Goal: Information Seeking & Learning: Learn about a topic

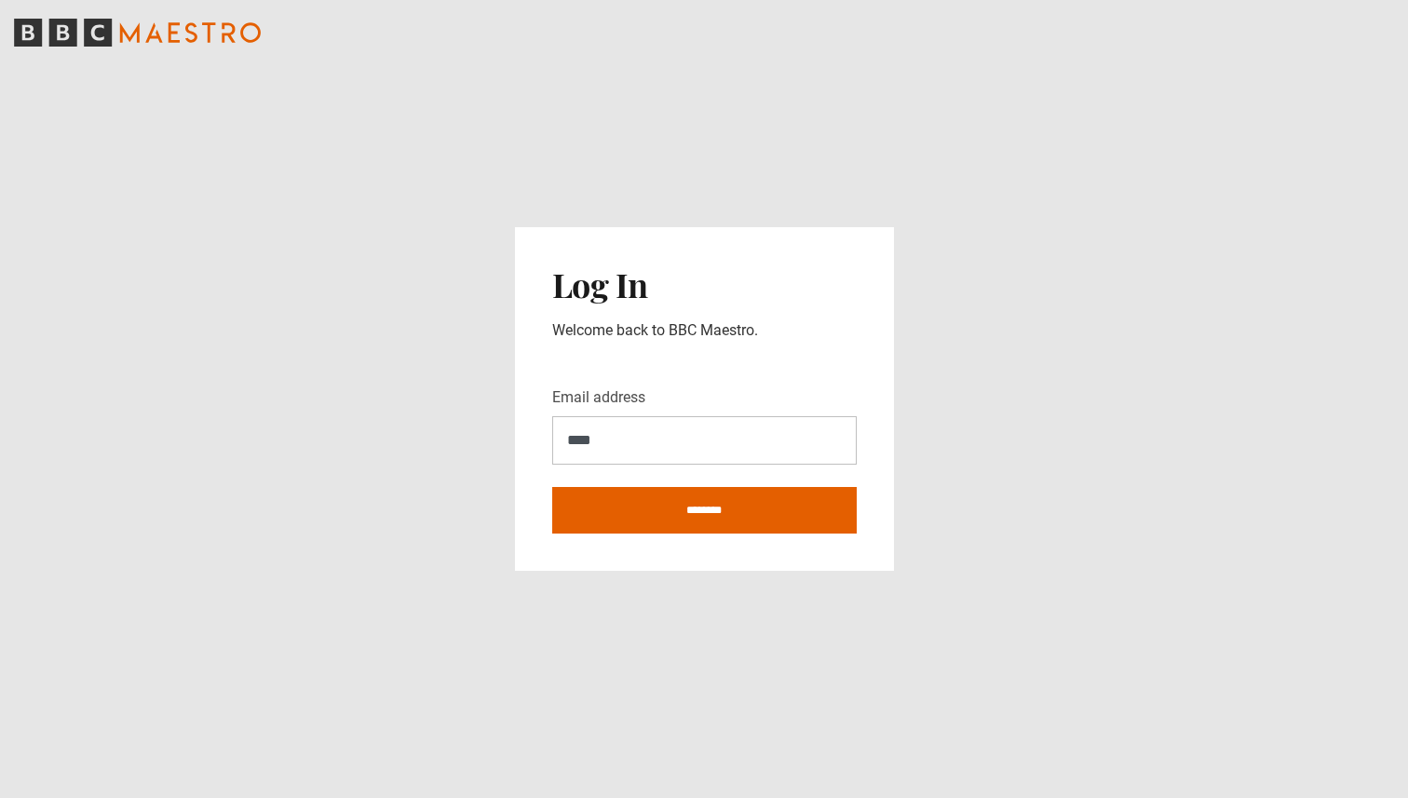
type input "**********"
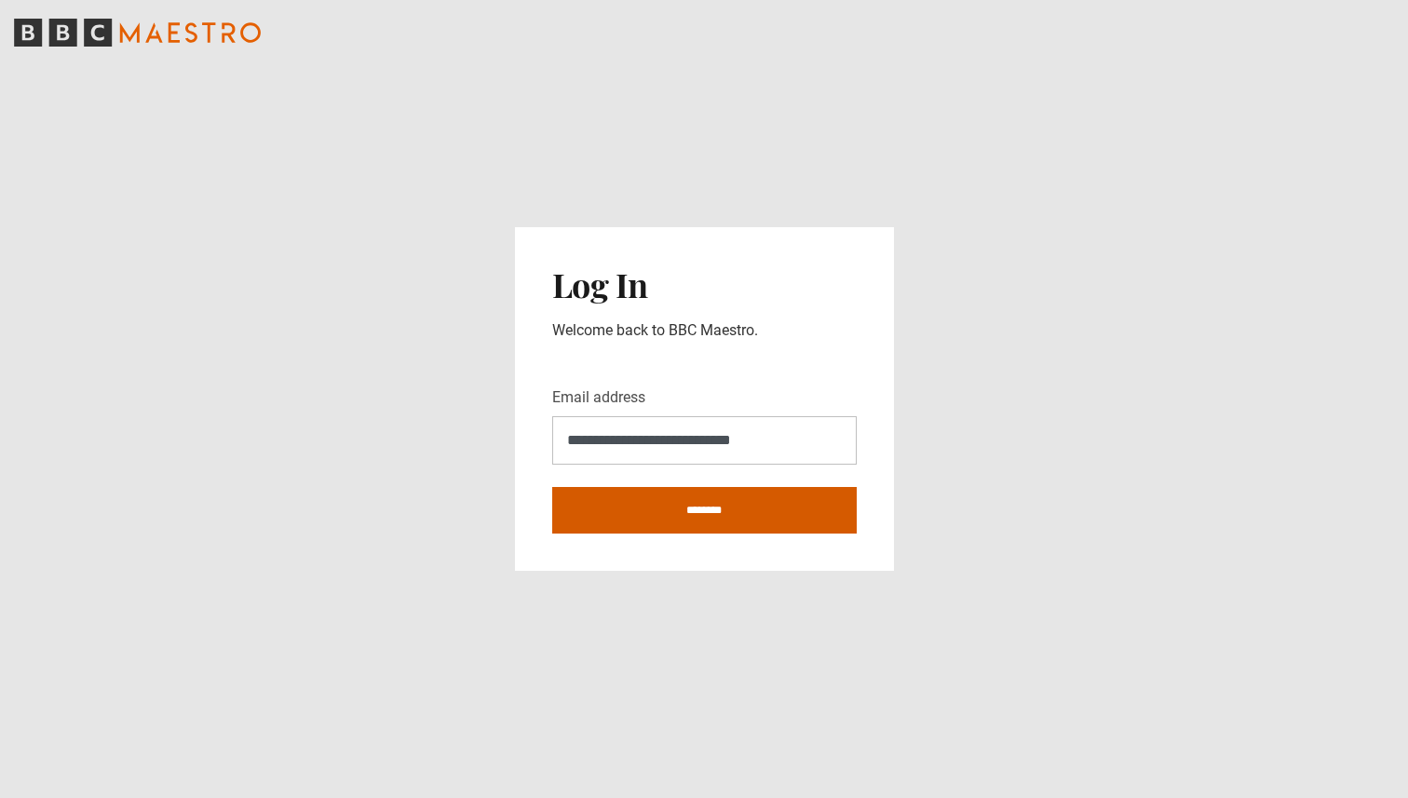
click at [704, 510] on input "********" at bounding box center [704, 510] width 304 height 47
type input "**********"
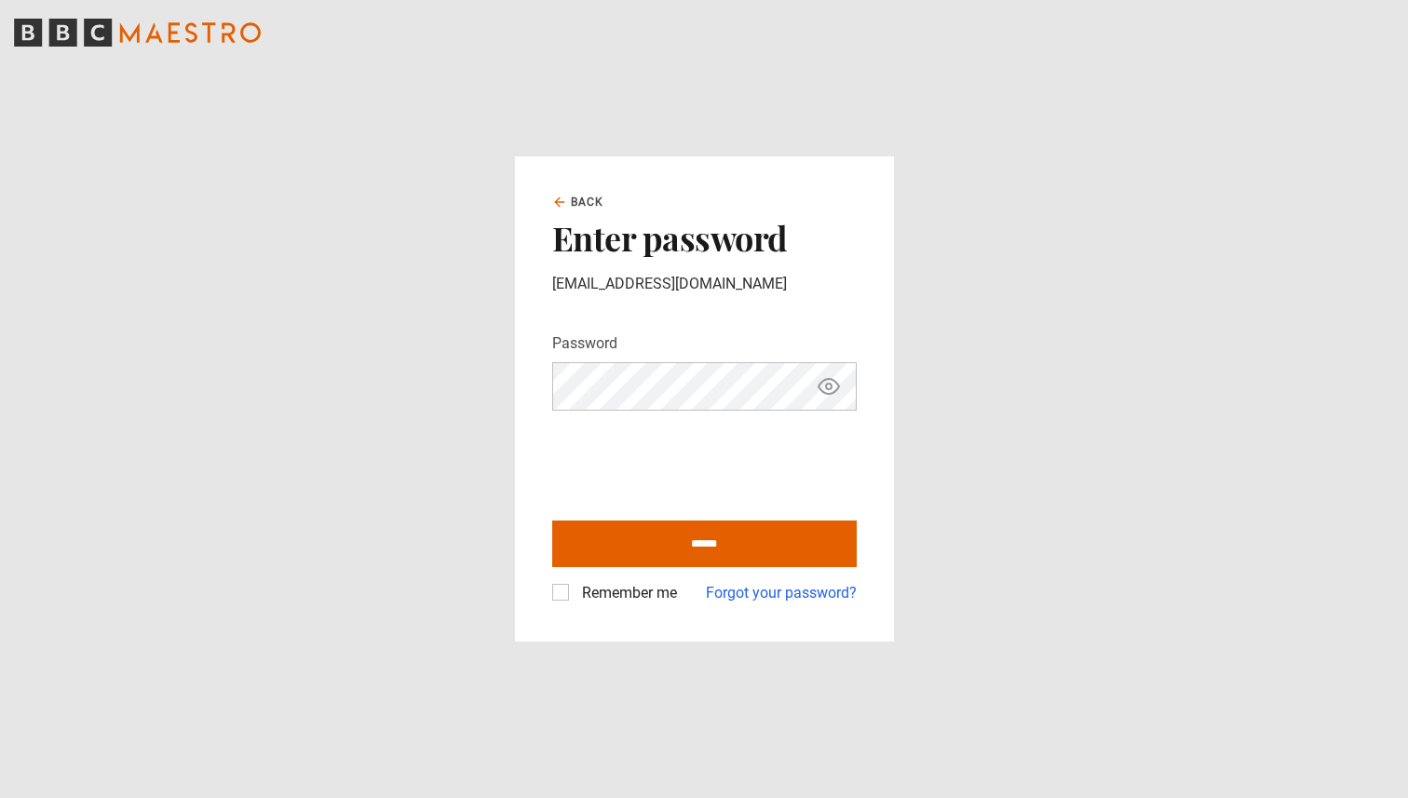
click at [552, 520] on input "******" at bounding box center [704, 543] width 304 height 47
type input "**********"
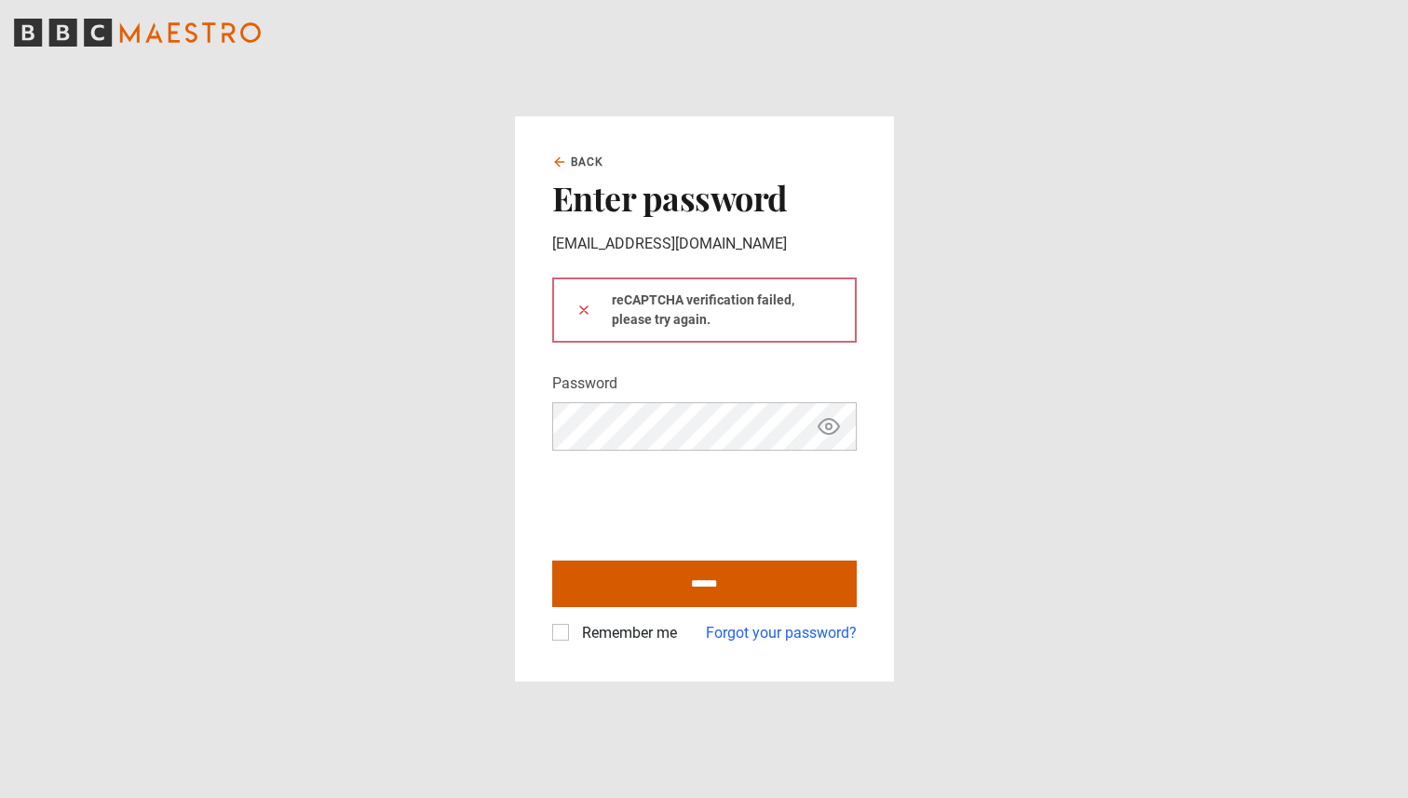
click at [627, 586] on input "******" at bounding box center [704, 583] width 304 height 47
type input "**********"
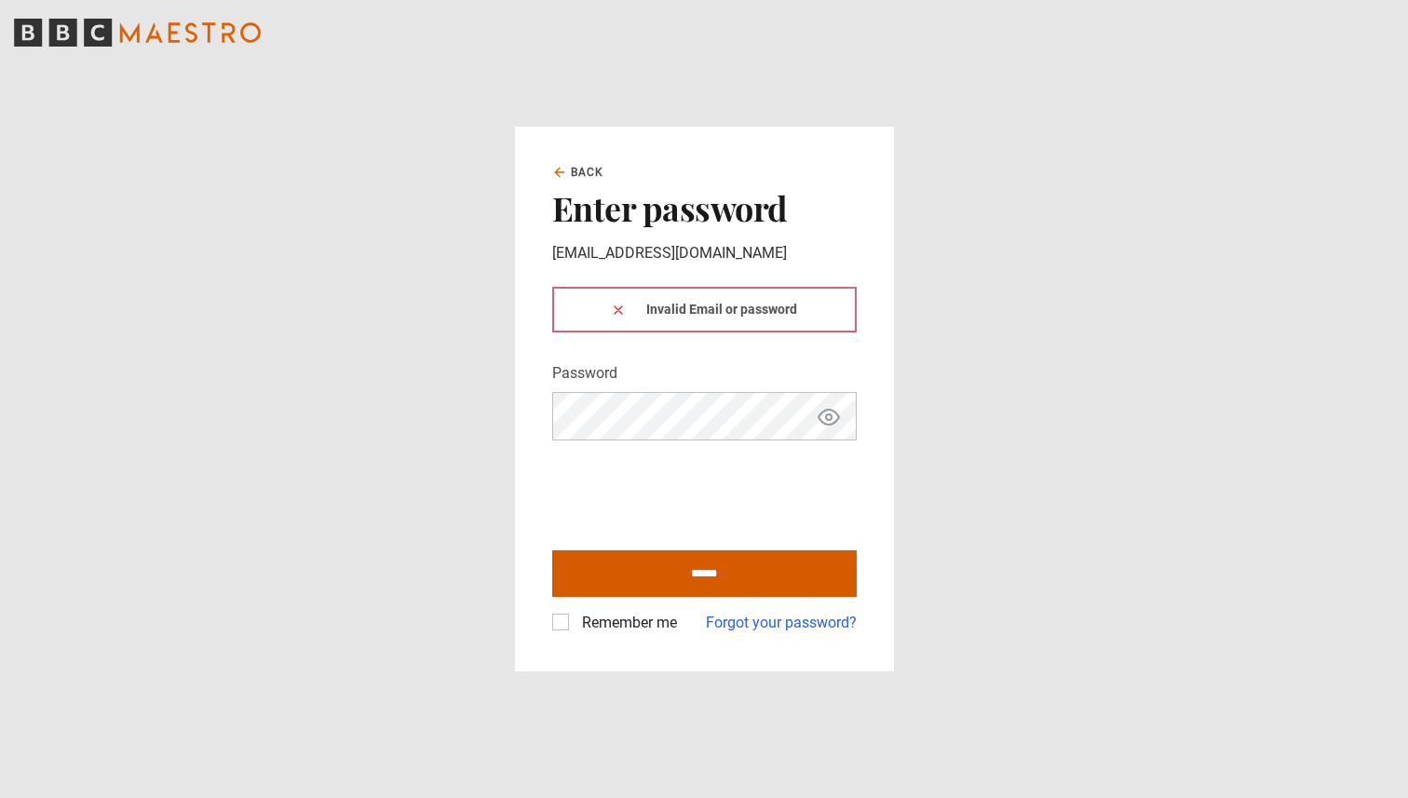
click at [622, 591] on input "******" at bounding box center [704, 573] width 304 height 47
type input "**********"
click at [633, 563] on input "******" at bounding box center [704, 573] width 304 height 47
type input "**********"
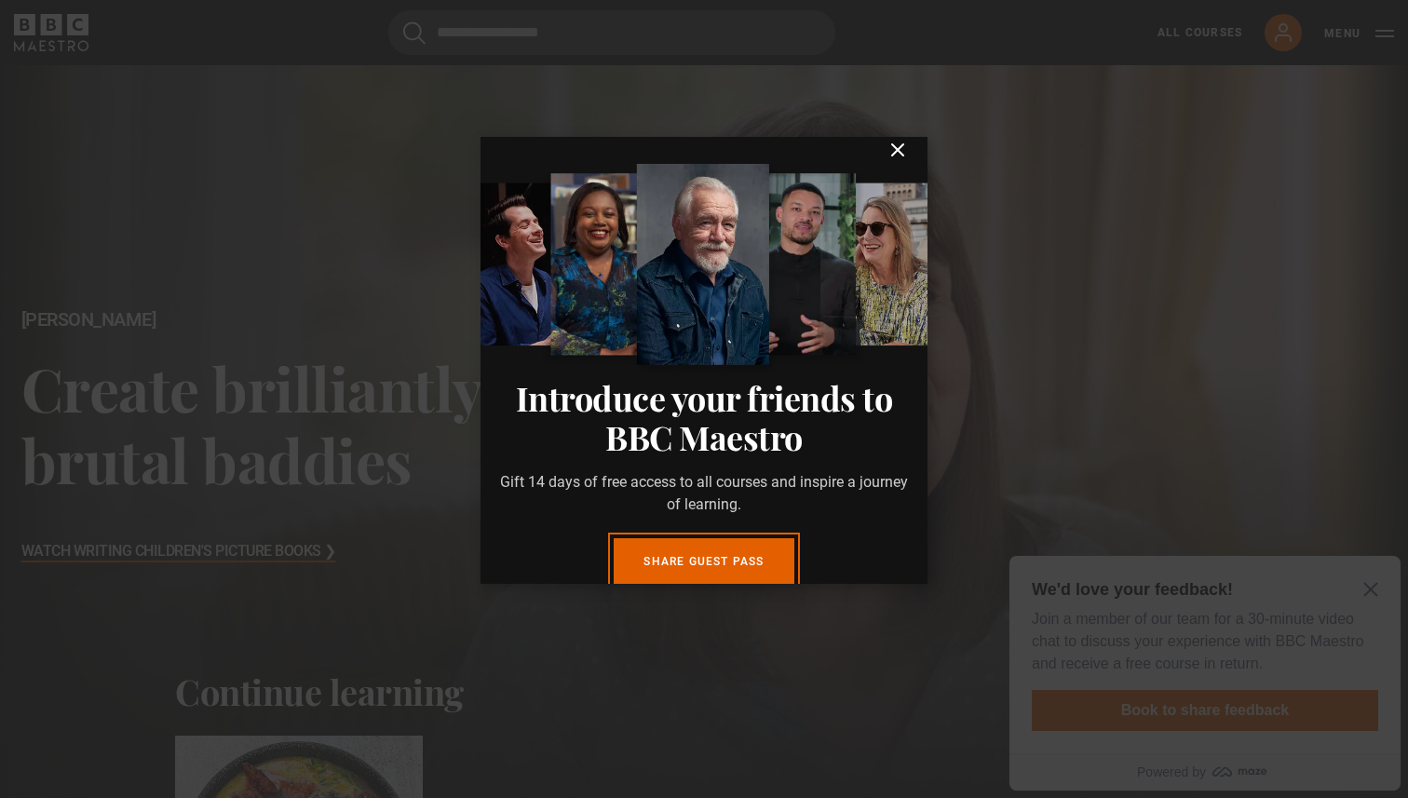
click at [894, 155] on icon "submit" at bounding box center [897, 149] width 11 height 11
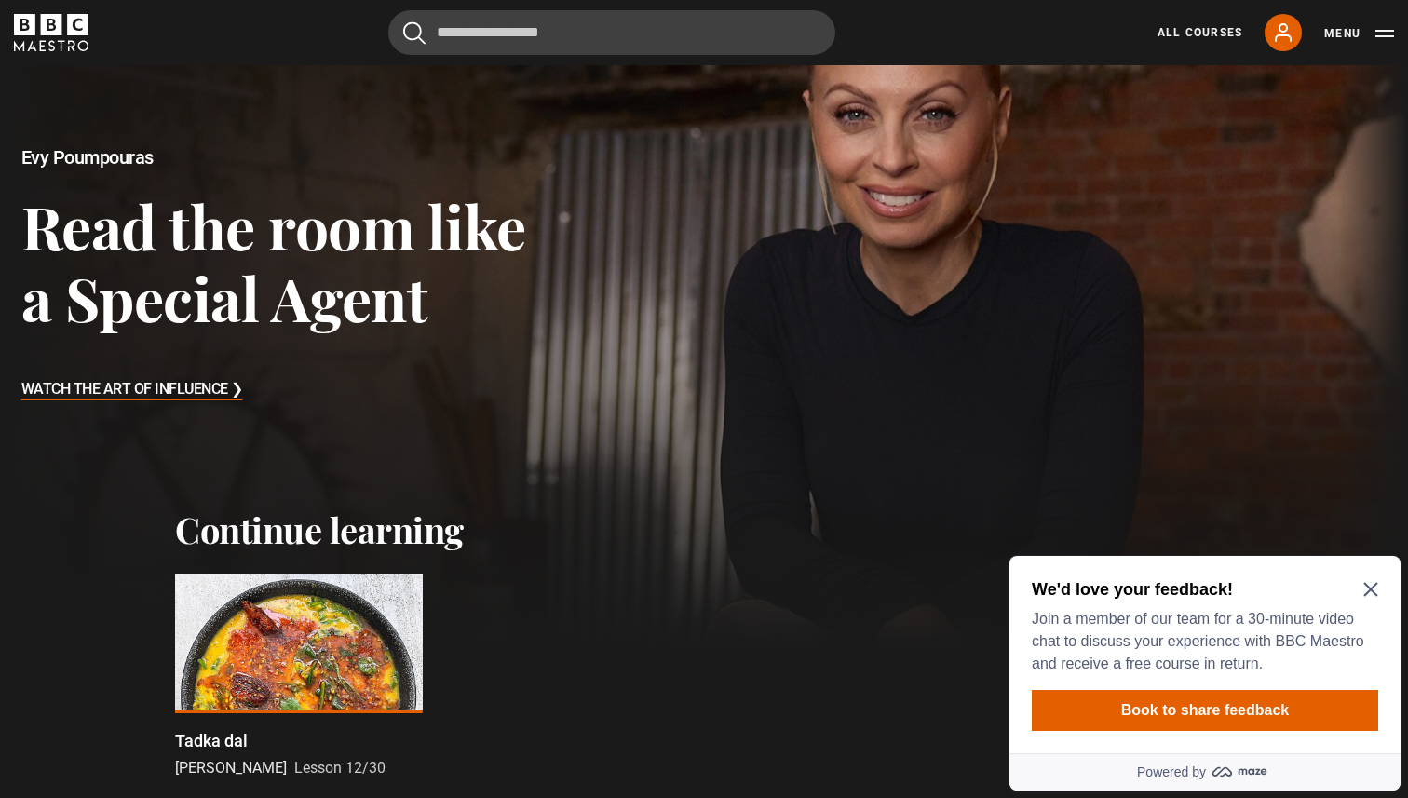
click at [302, 659] on div at bounding box center [299, 643] width 248 height 140
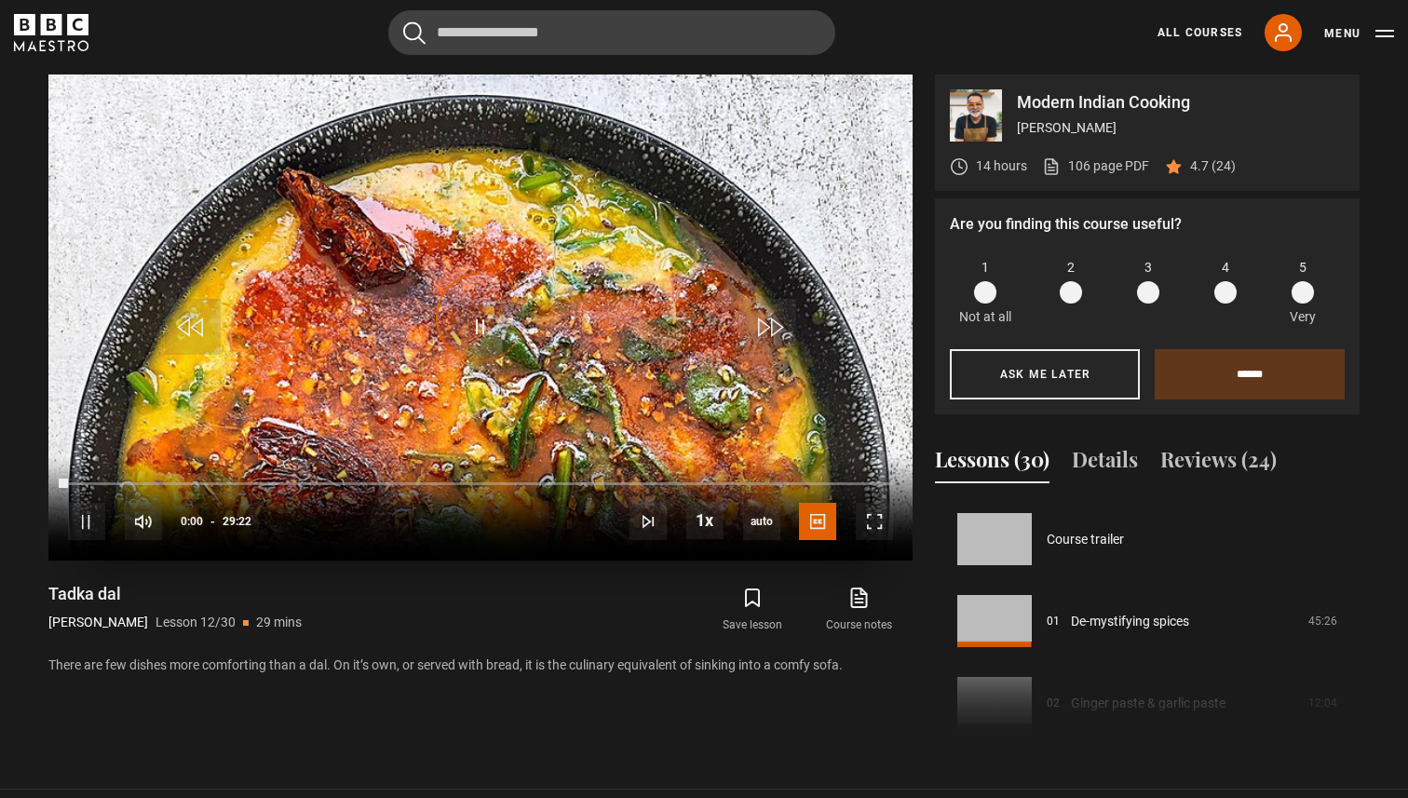
scroll to position [901, 0]
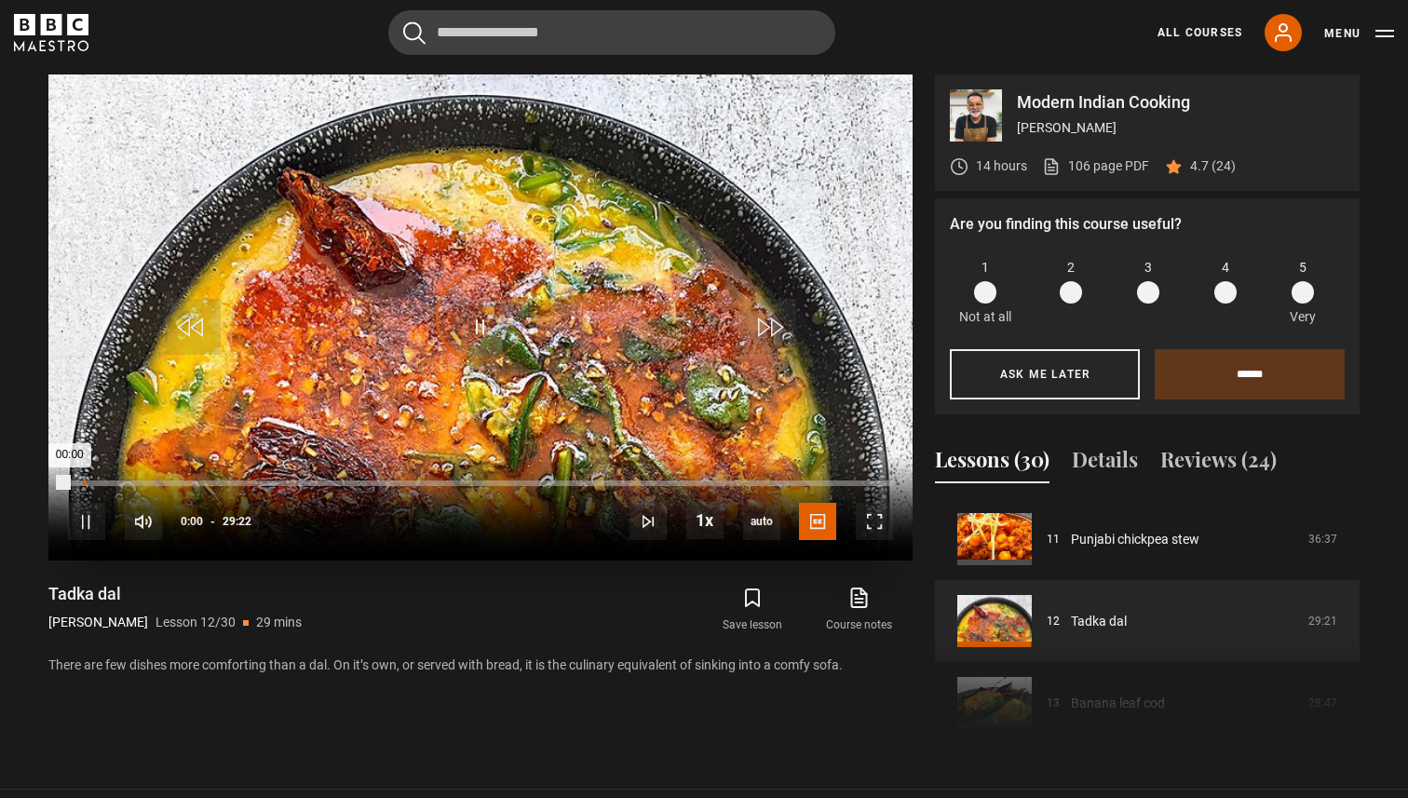
click at [83, 481] on div "Loaded : 0.00% 00:33 00:00" at bounding box center [480, 483] width 825 height 6
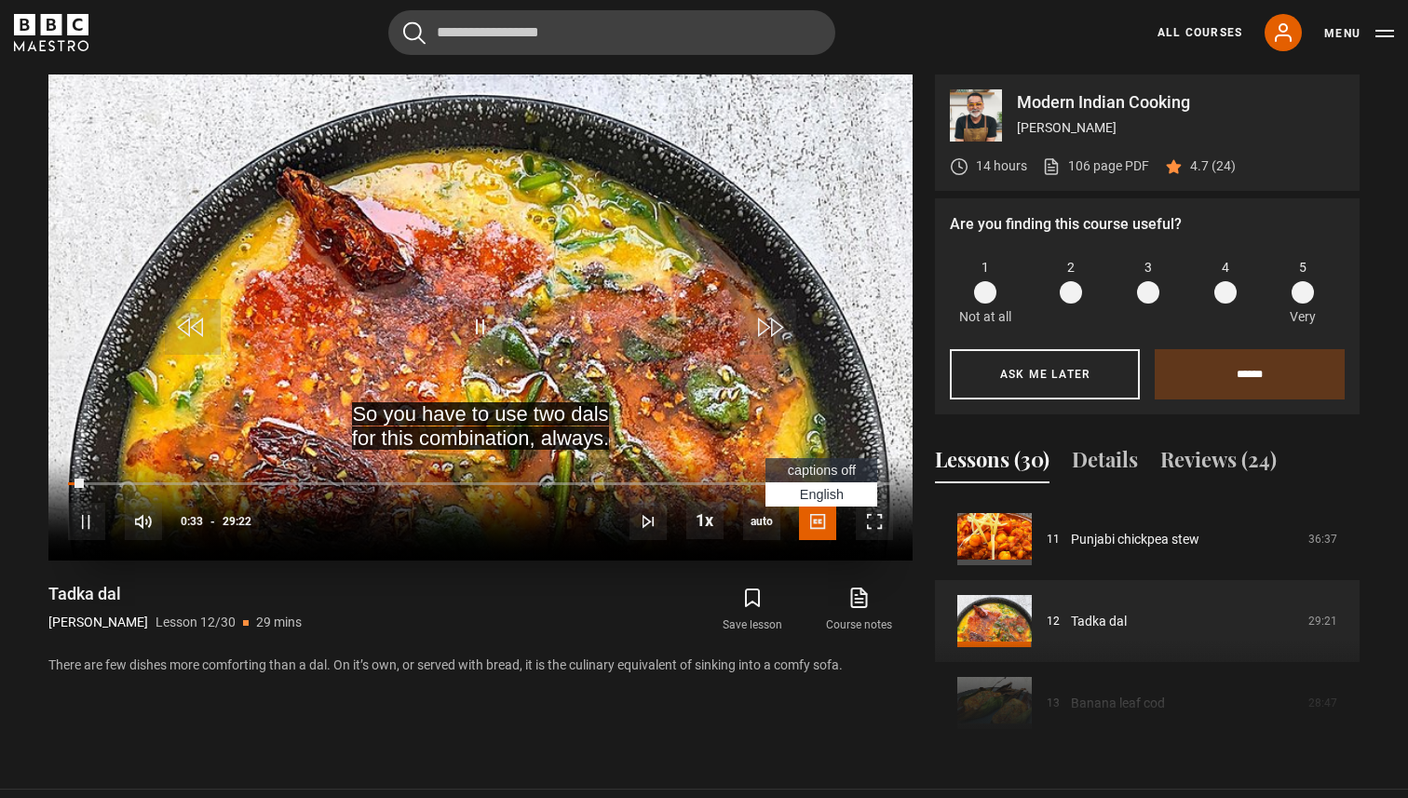
click at [815, 523] on span "Video Player" at bounding box center [817, 521] width 37 height 37
click at [817, 517] on span "Video Player" at bounding box center [817, 521] width 37 height 37
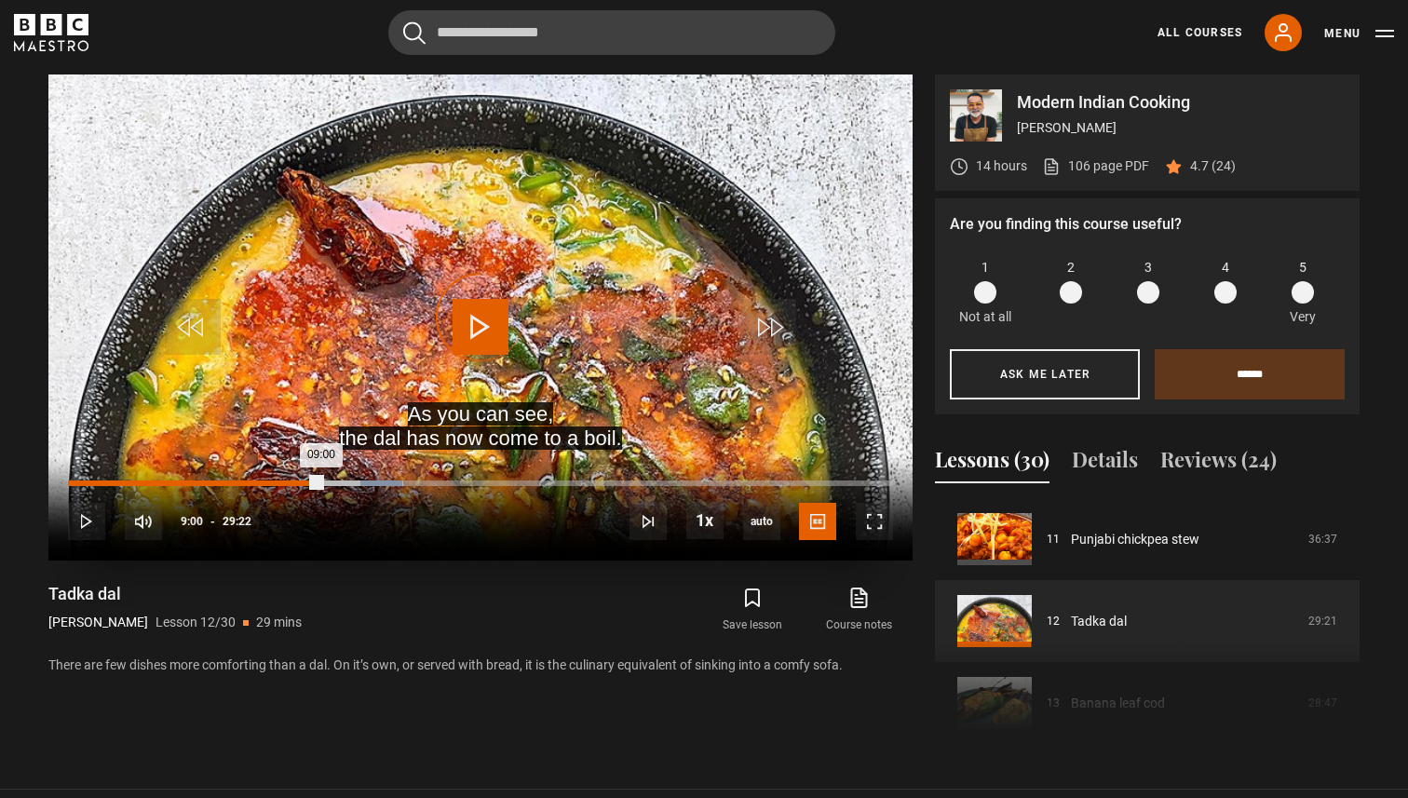
click at [320, 484] on div "Loaded : 40.58% 09:00 09:00" at bounding box center [480, 483] width 825 height 6
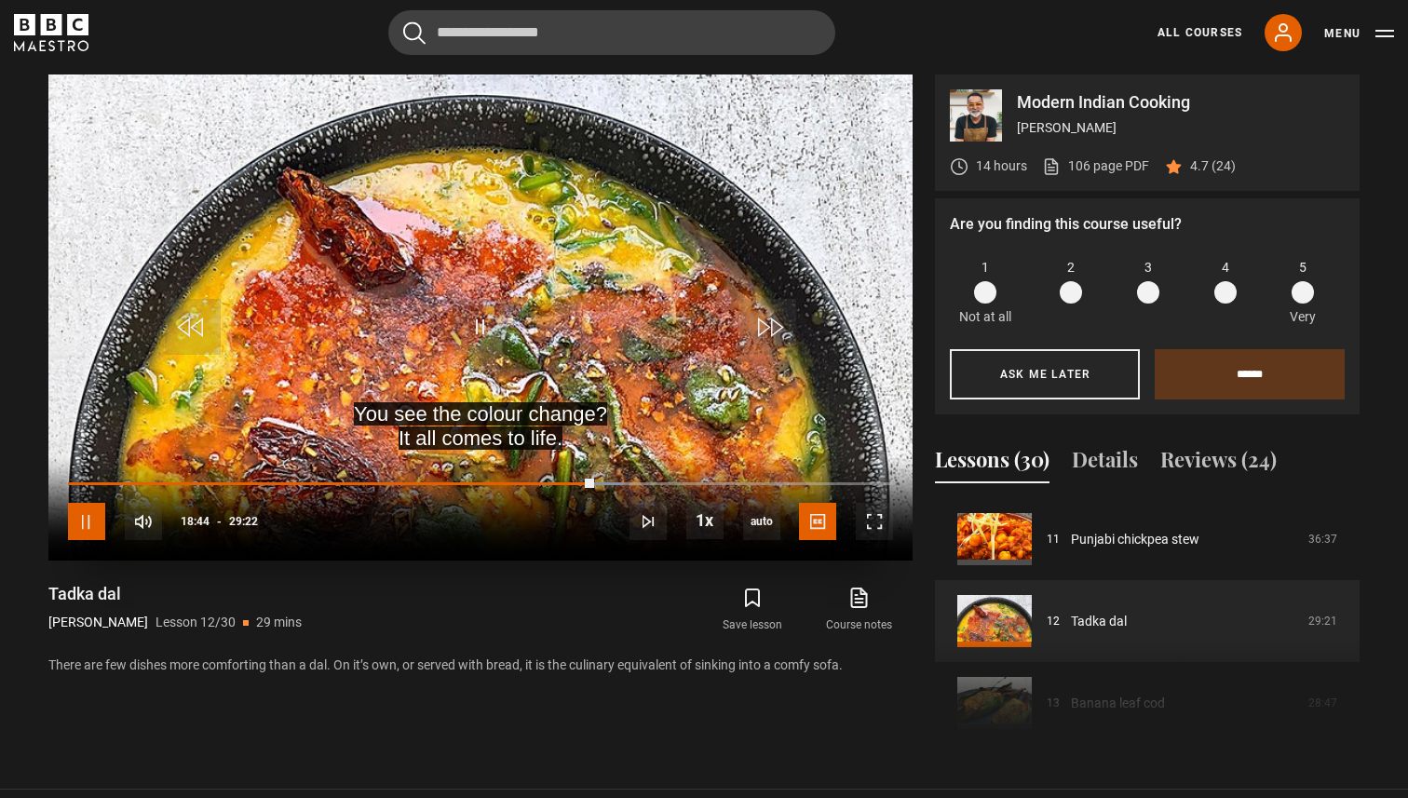
click at [95, 512] on span "Video Player" at bounding box center [86, 521] width 37 height 37
click at [608, 486] on div "10s Skip Back 10 seconds Play 10s Skip Forward 10 seconds Loaded : 67.25% 18:47…" at bounding box center [480, 508] width 864 height 103
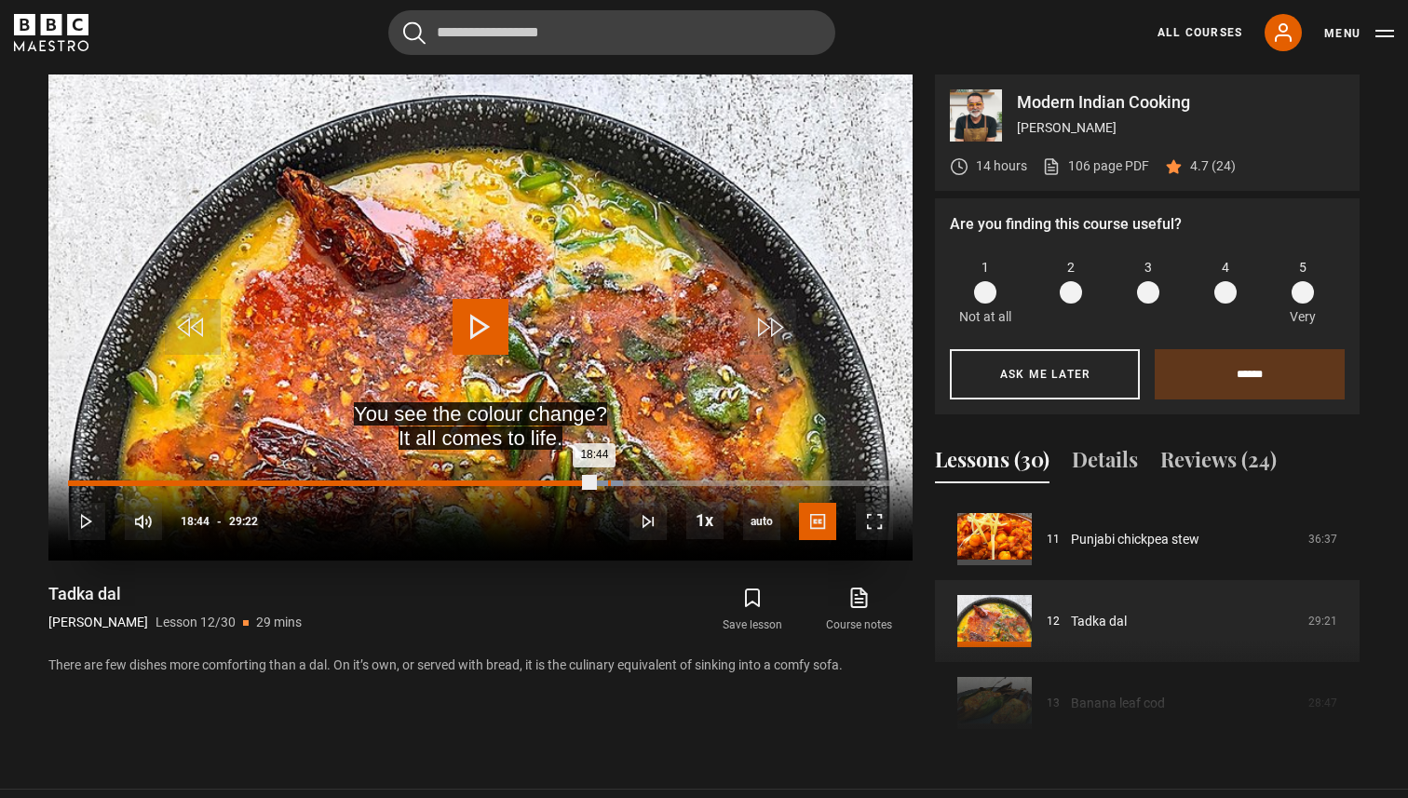
click at [607, 483] on div "Loaded : 67.25% 19:13 18:44" at bounding box center [480, 483] width 825 height 6
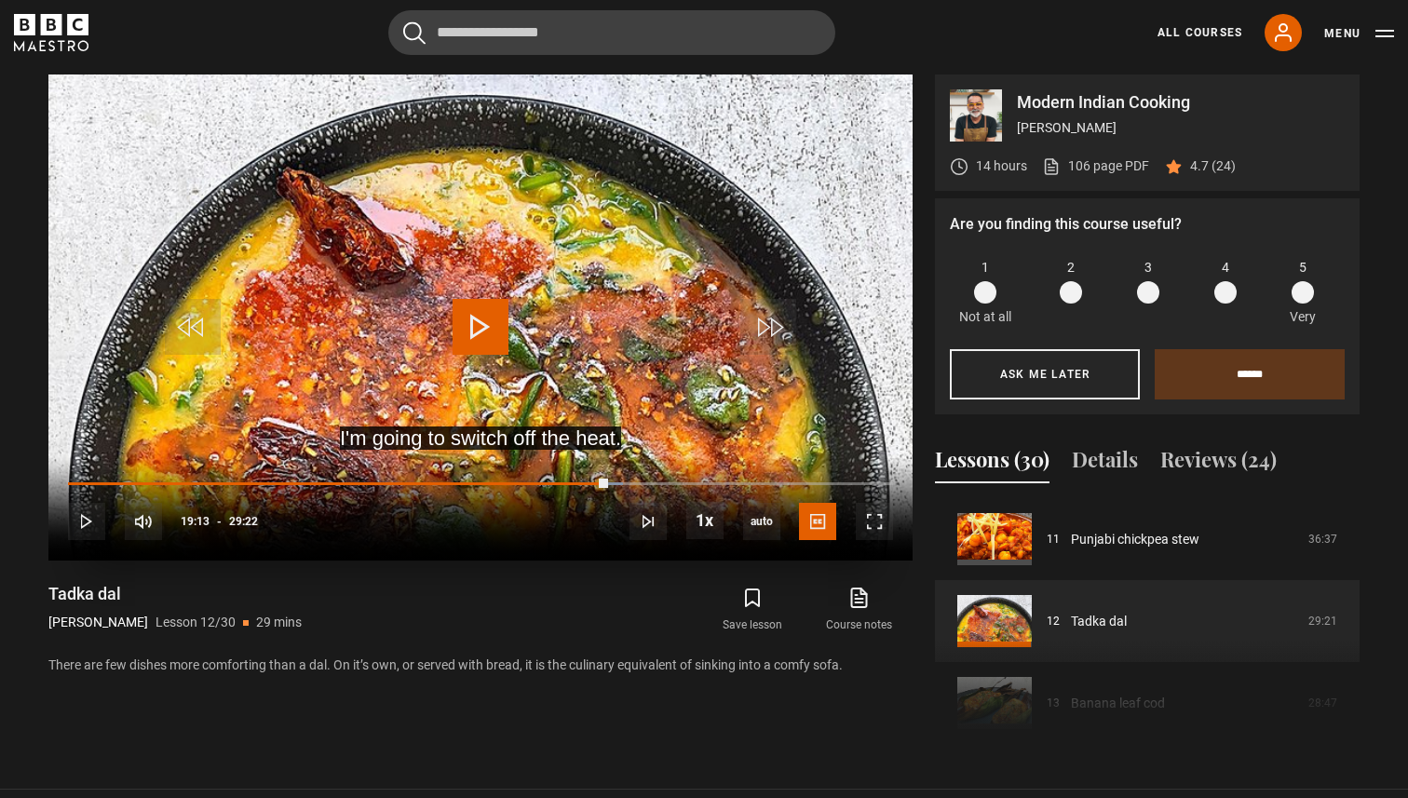
click at [496, 329] on span "Video Player" at bounding box center [480, 327] width 56 height 56
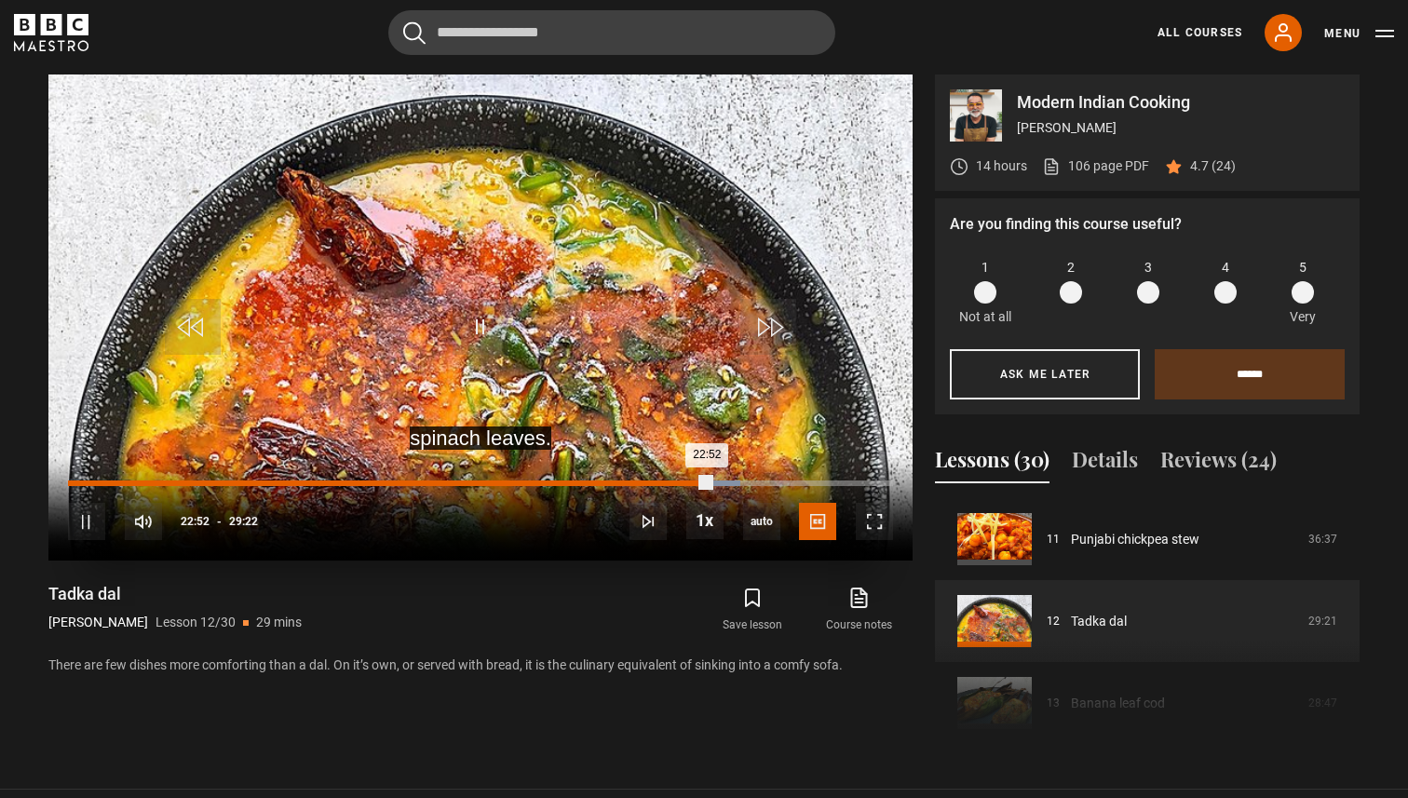
click at [659, 482] on div "21:02" at bounding box center [660, 483] width 3 height 6
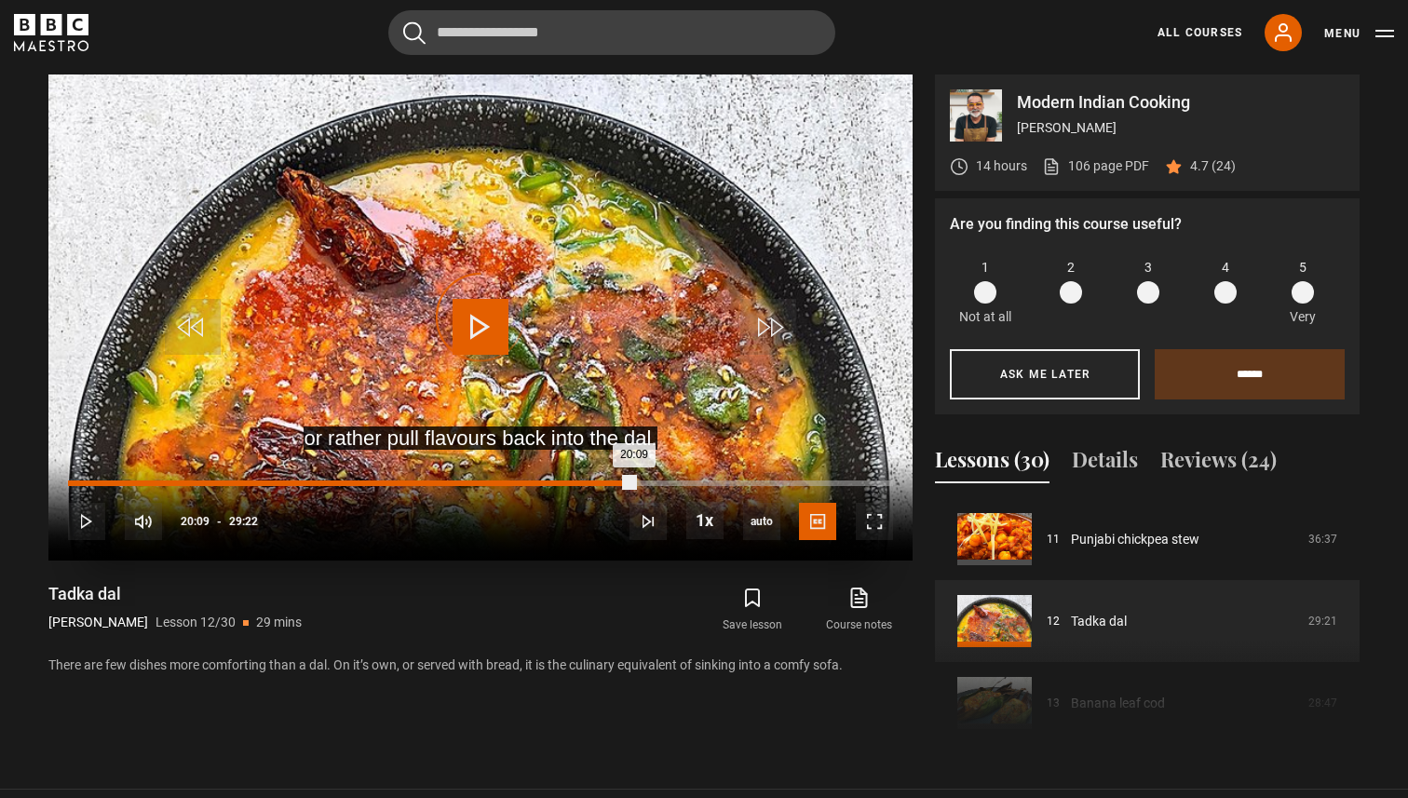
click at [633, 482] on div "Loaded : 68.67% 20:09 20:09" at bounding box center [480, 483] width 825 height 6
click at [640, 481] on div "Loaded : 72.36% 20:25 20:10" at bounding box center [480, 483] width 825 height 6
click at [649, 481] on div "Loaded : 73.21% 20:42 20:25" at bounding box center [480, 483] width 825 height 6
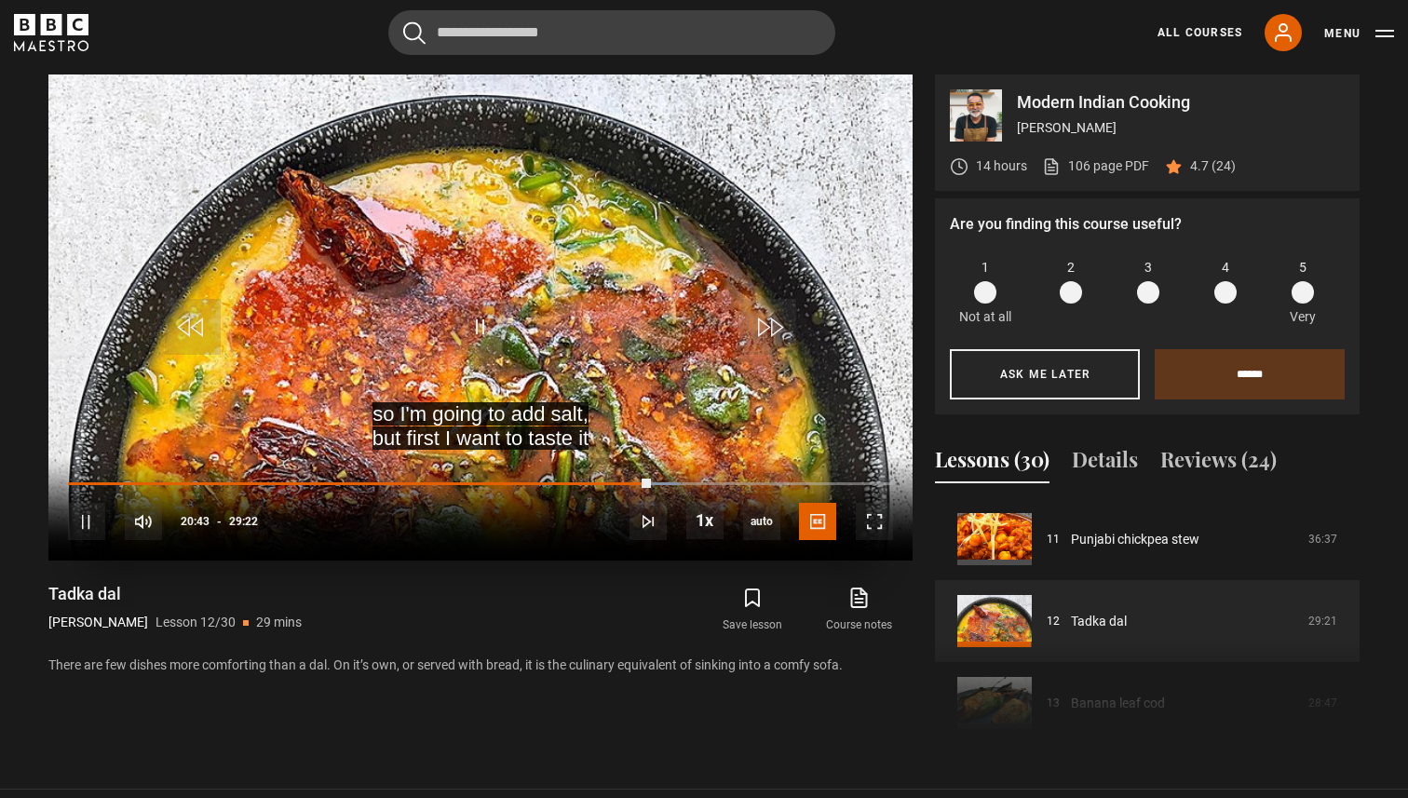
click at [661, 479] on div "10s Skip Back 10 seconds Pause 10s Skip Forward 10 seconds Loaded : 74.06% 20:5…" at bounding box center [480, 508] width 864 height 103
click at [656, 480] on div "10s Skip Back 10 seconds Pause 10s Skip Forward 10 seconds Loaded : 74.06% 20:5…" at bounding box center [480, 508] width 864 height 103
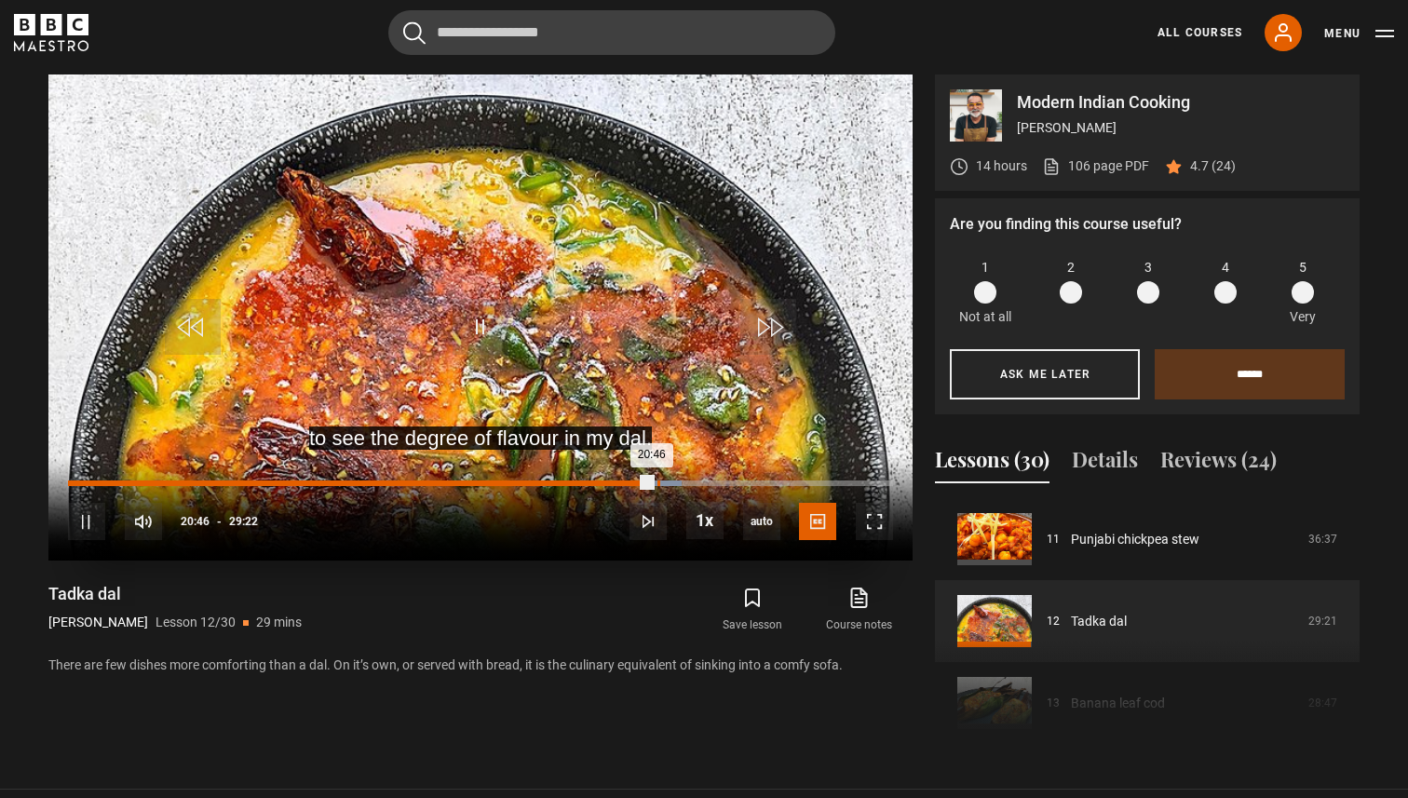
click at [656, 481] on div "Loaded : 74.35% 20:58 20:46" at bounding box center [480, 483] width 825 height 6
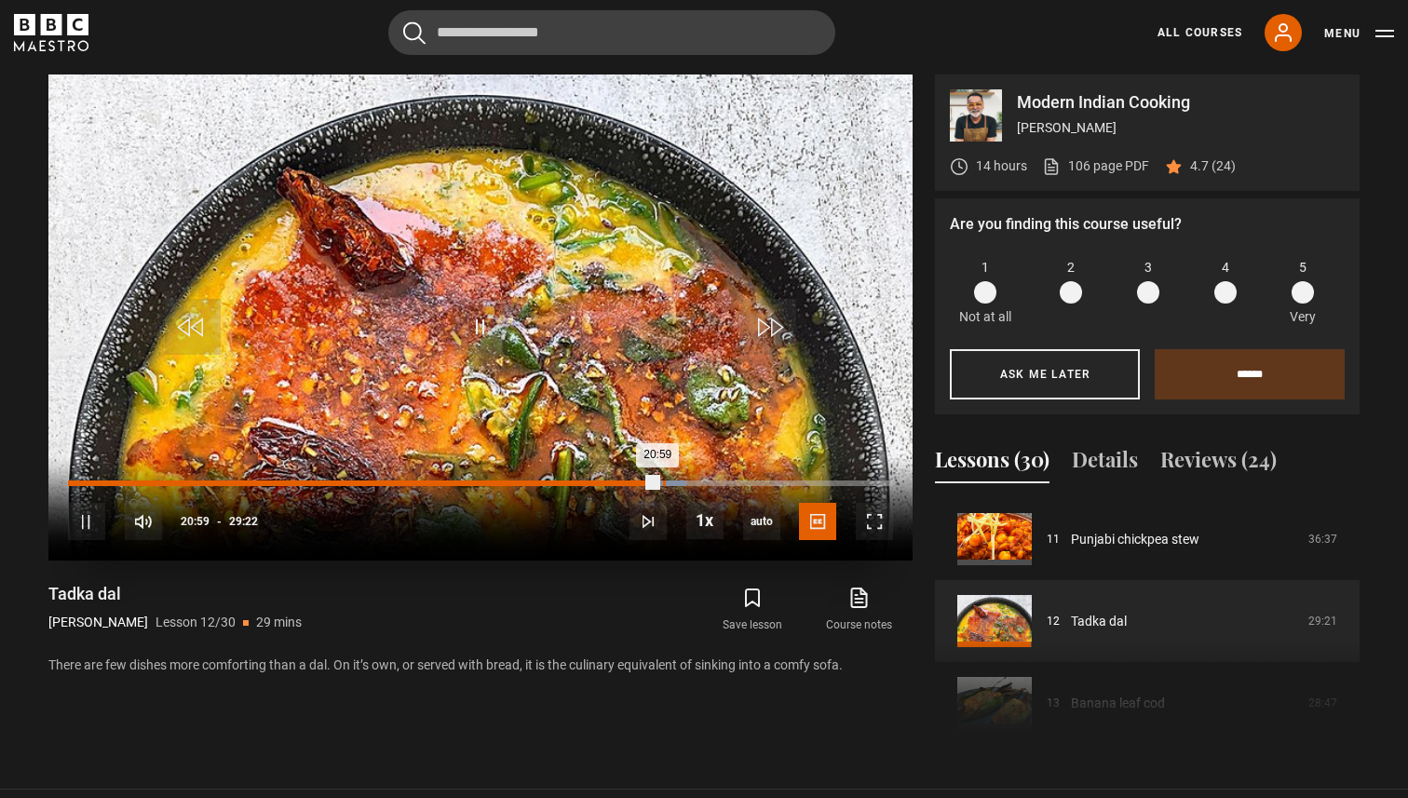
click at [662, 481] on div "Loaded : 74.91% 21:10 20:59" at bounding box center [480, 483] width 825 height 6
click at [677, 480] on div "21:40" at bounding box center [678, 483] width 3 height 6
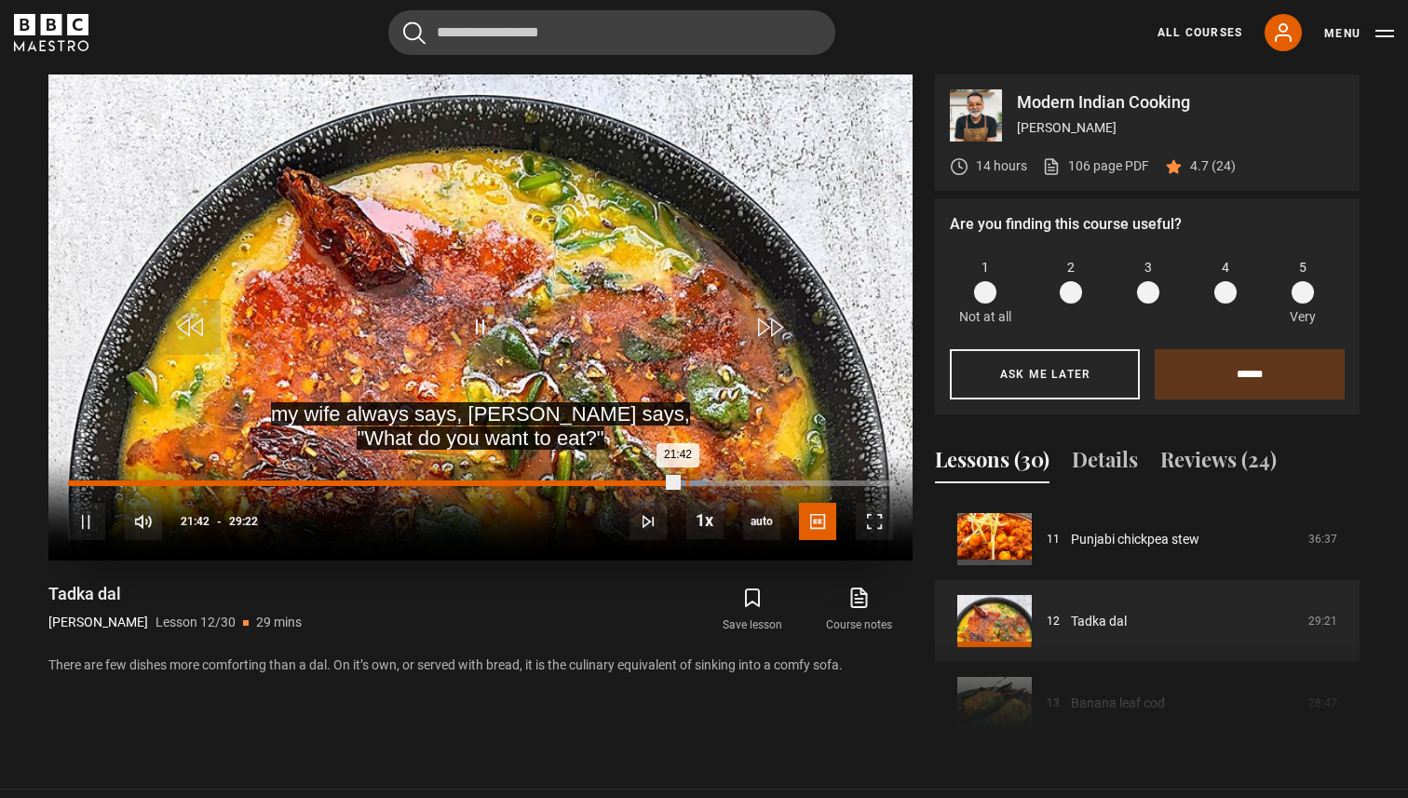
click at [685, 481] on div "Loaded : 77.47% 22:00 21:42" at bounding box center [480, 483] width 825 height 6
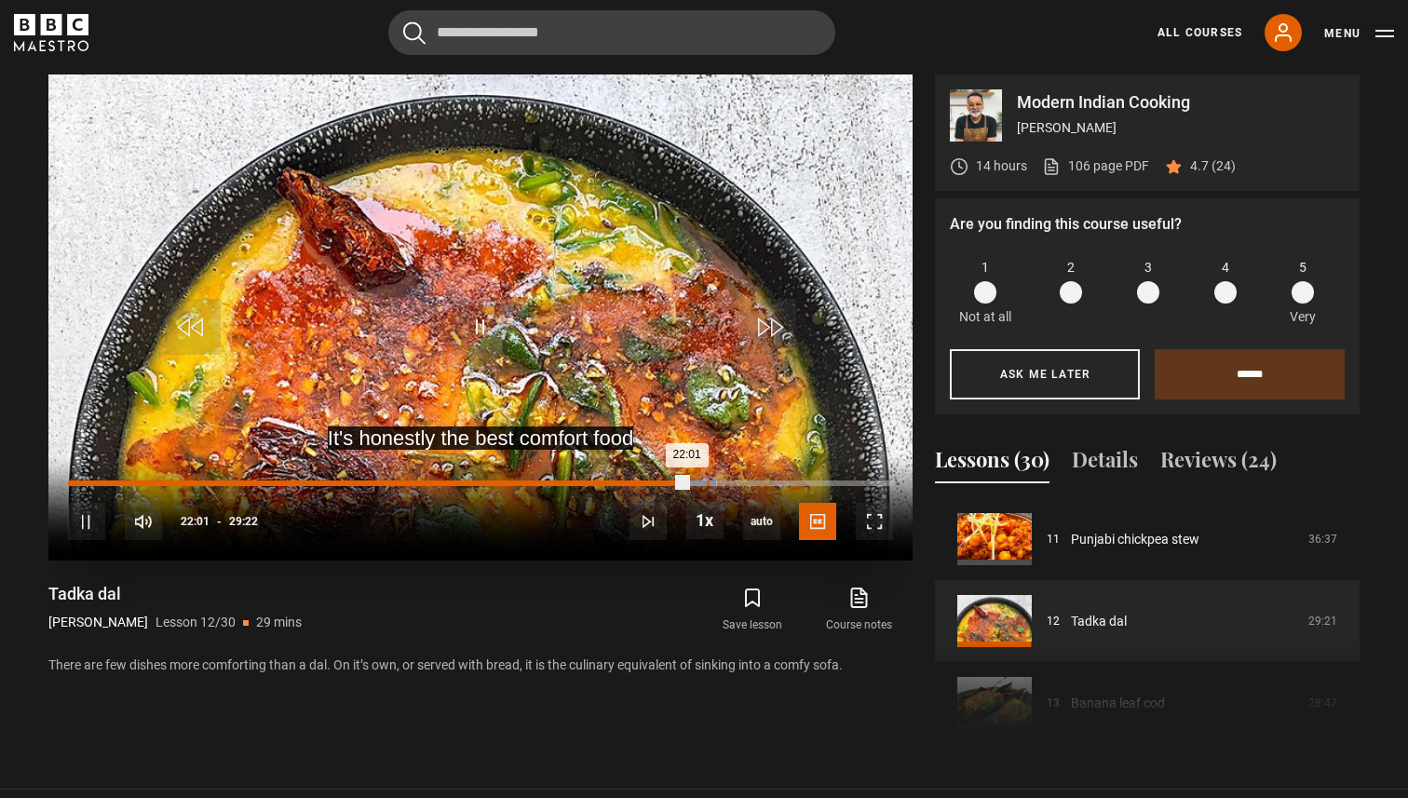
click at [706, 480] on div "Loaded : 78.60% 22:44 22:01" at bounding box center [480, 483] width 825 height 6
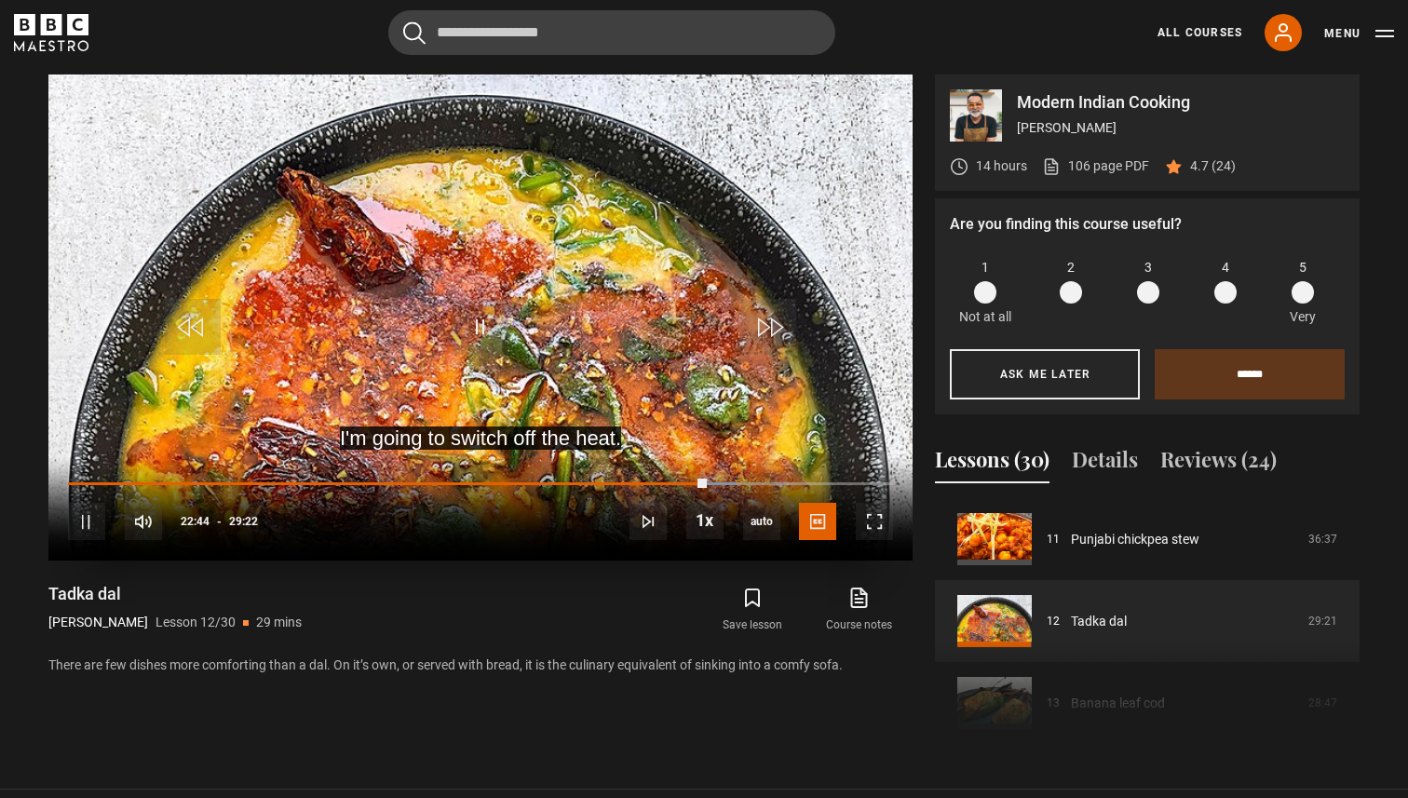
click at [730, 479] on div "10s Skip Back 10 seconds Pause 10s Skip Forward 10 seconds Loaded : 80.87% 23:2…" at bounding box center [480, 508] width 864 height 103
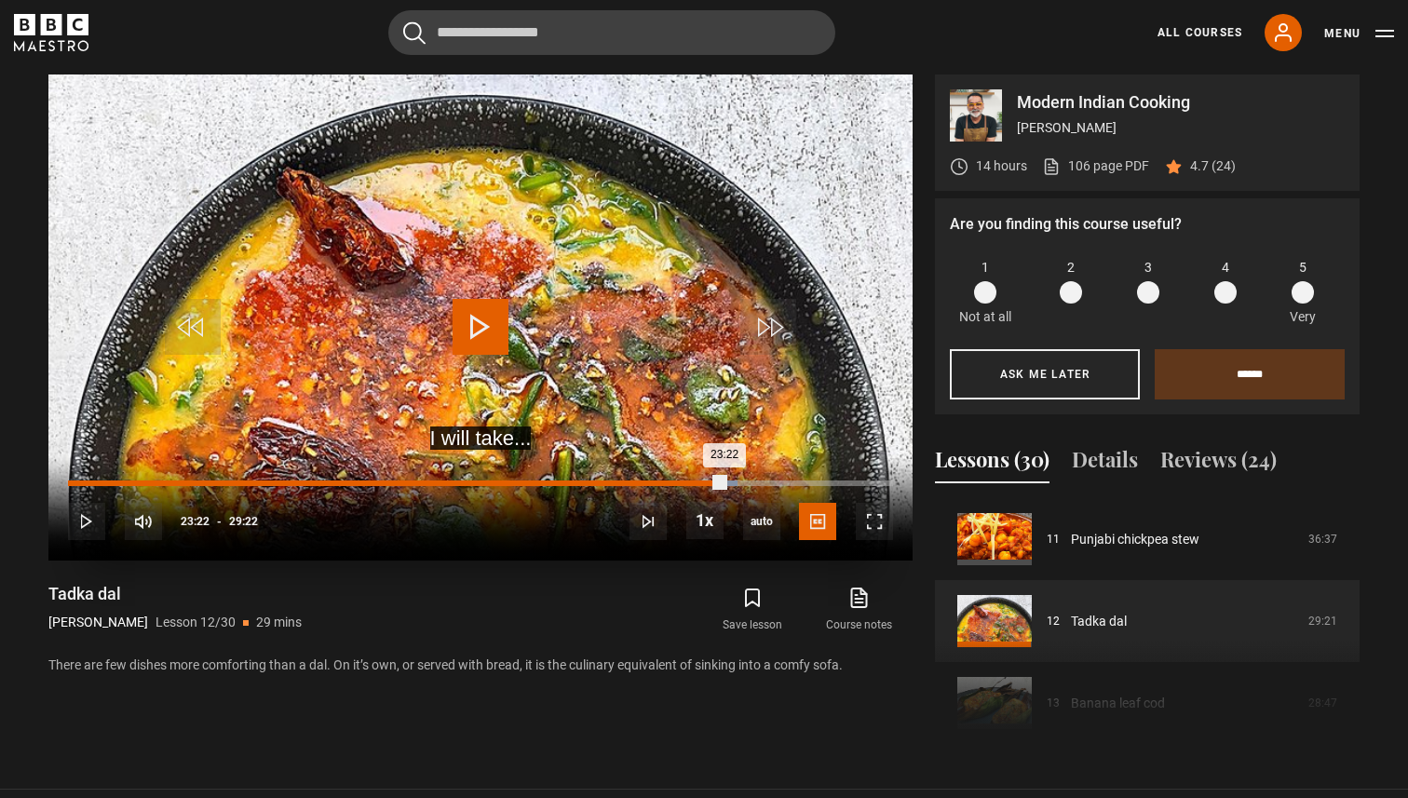
click at [723, 481] on div "Loaded : 81.16% 23:22 23:22" at bounding box center [480, 483] width 825 height 6
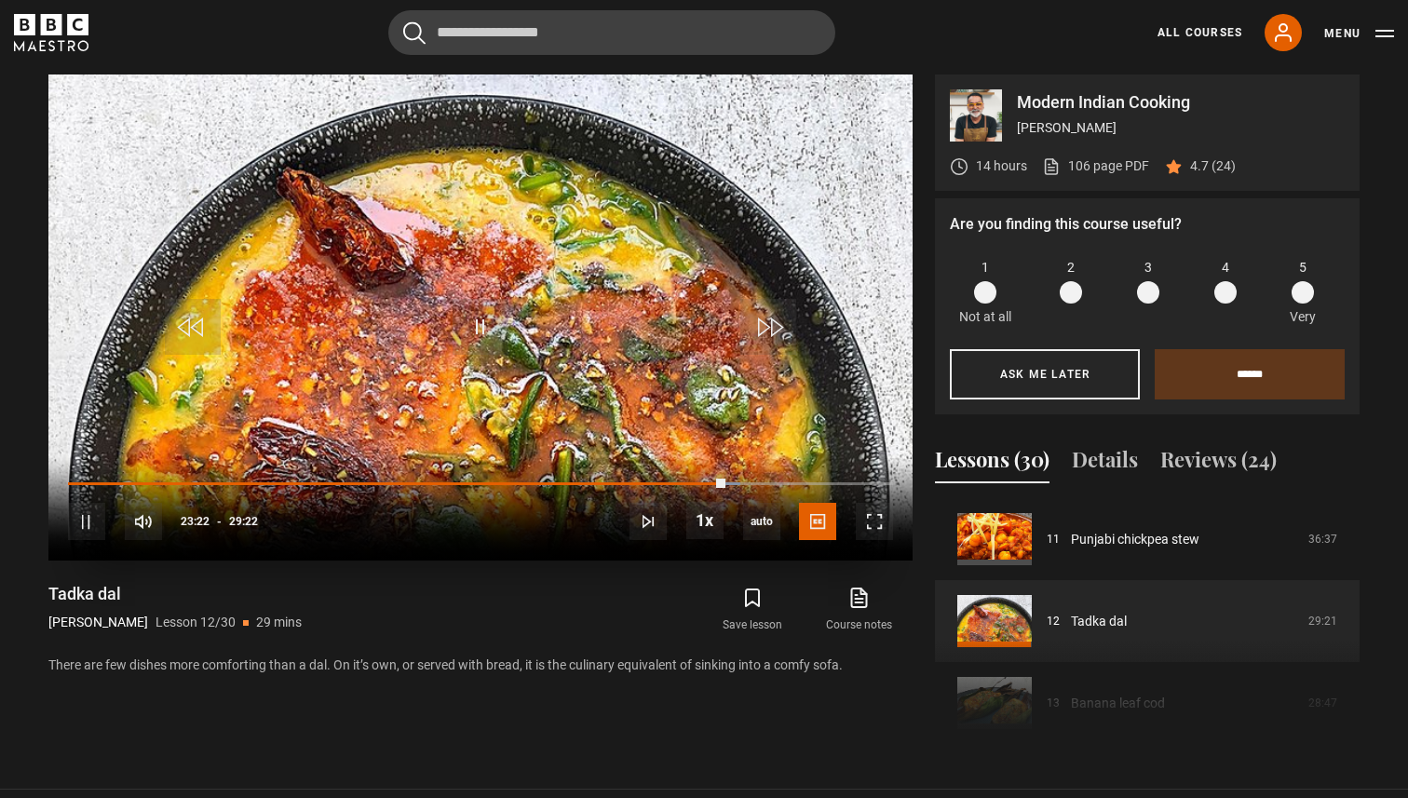
click at [738, 478] on div "10s Skip Back 10 seconds Pause 10s Skip Forward 10 seconds Loaded : 81.44% 23:3…" at bounding box center [480, 508] width 864 height 103
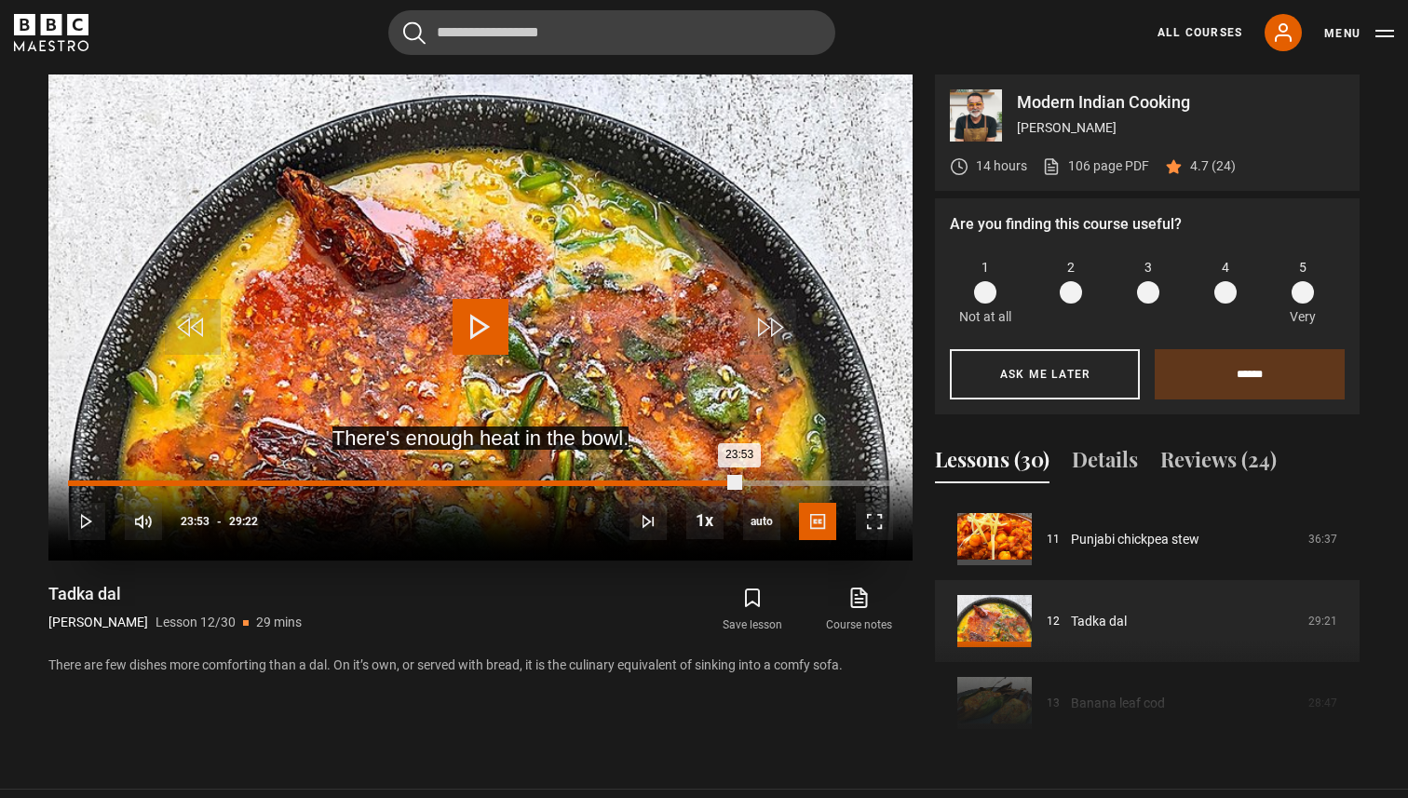
click at [738, 482] on div "Loaded : 81.73% 23:53 23:53" at bounding box center [480, 483] width 825 height 6
click at [749, 482] on div "24:15" at bounding box center [750, 483] width 3 height 6
click at [762, 482] on div "24:43" at bounding box center [763, 483] width 3 height 6
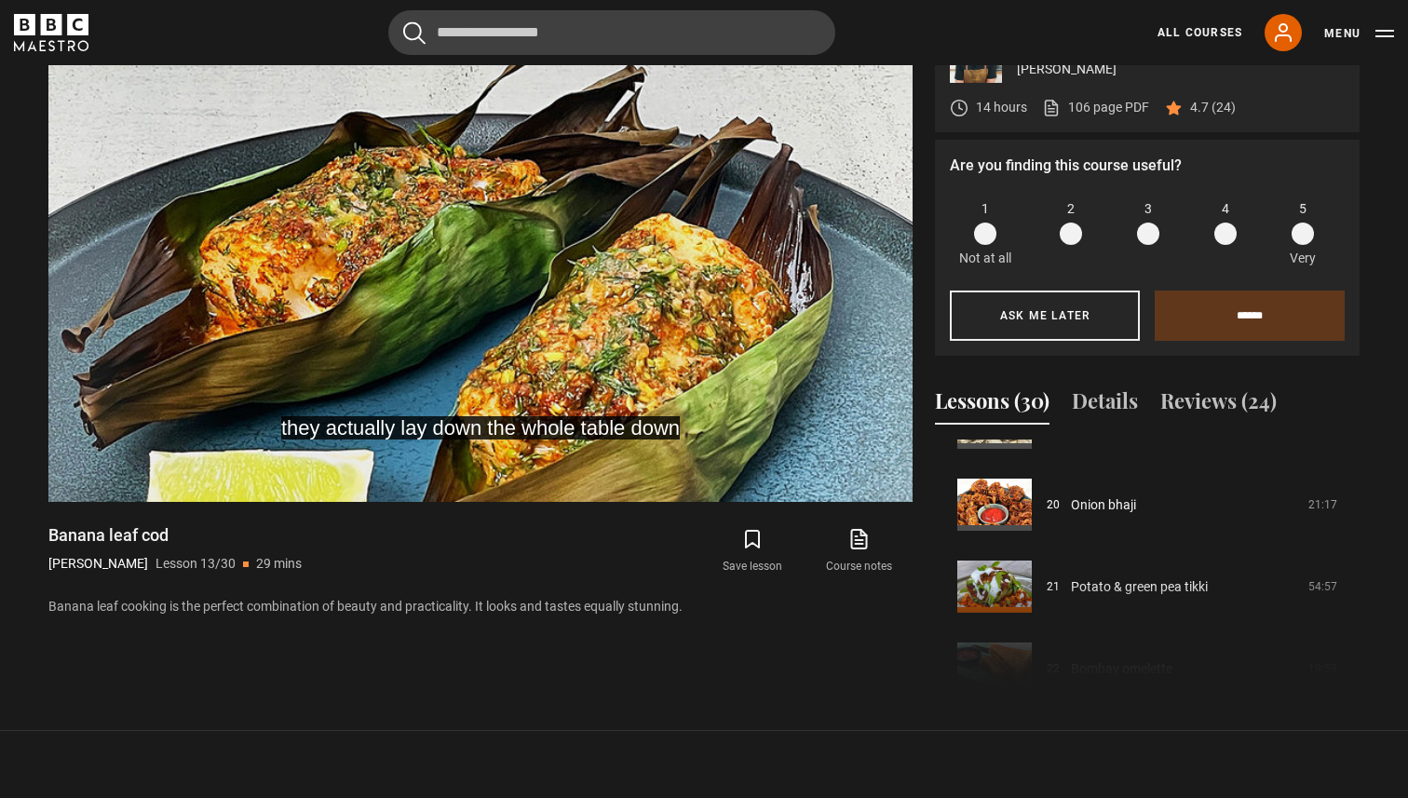
scroll to position [1631, 0]
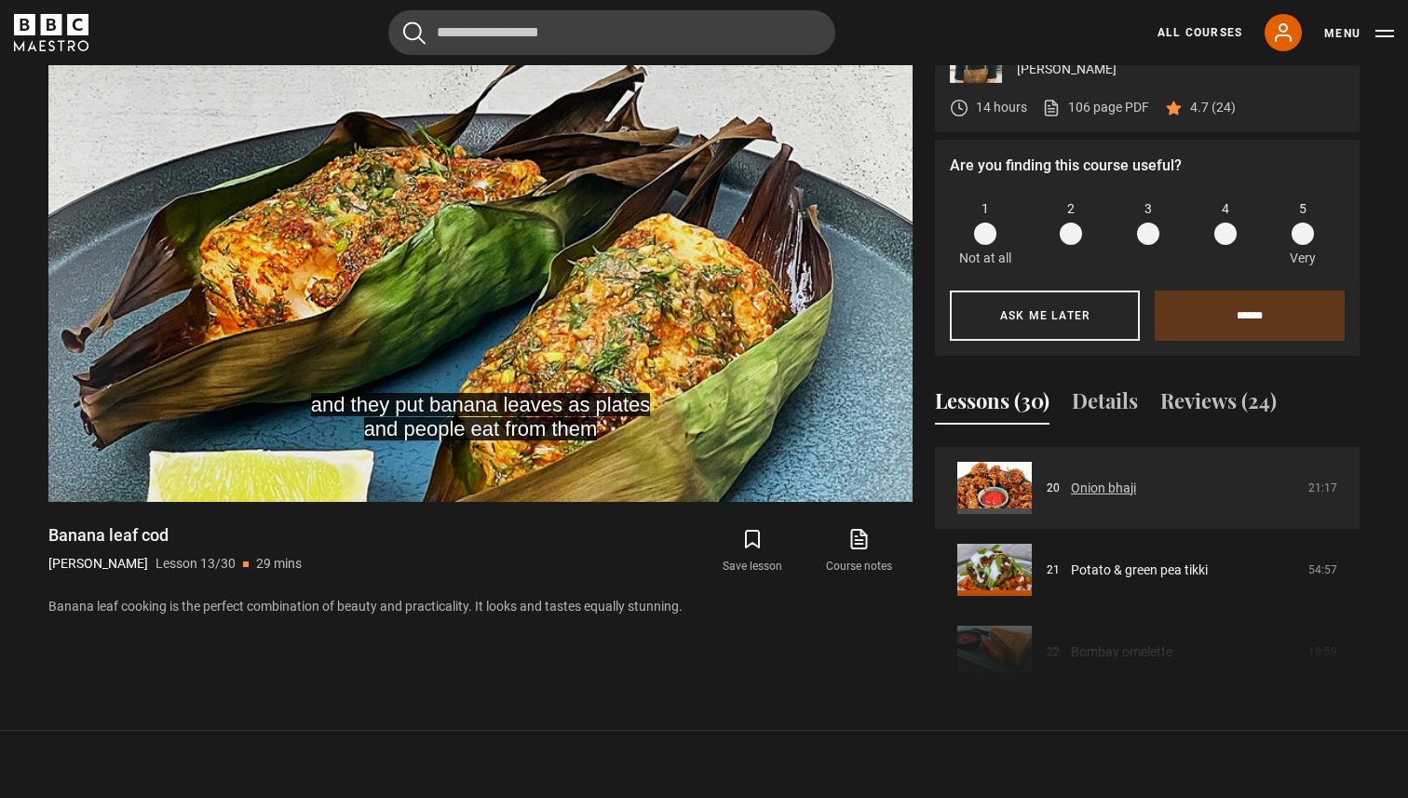
click at [1101, 484] on link "Onion bhaji" at bounding box center [1103, 488] width 65 height 20
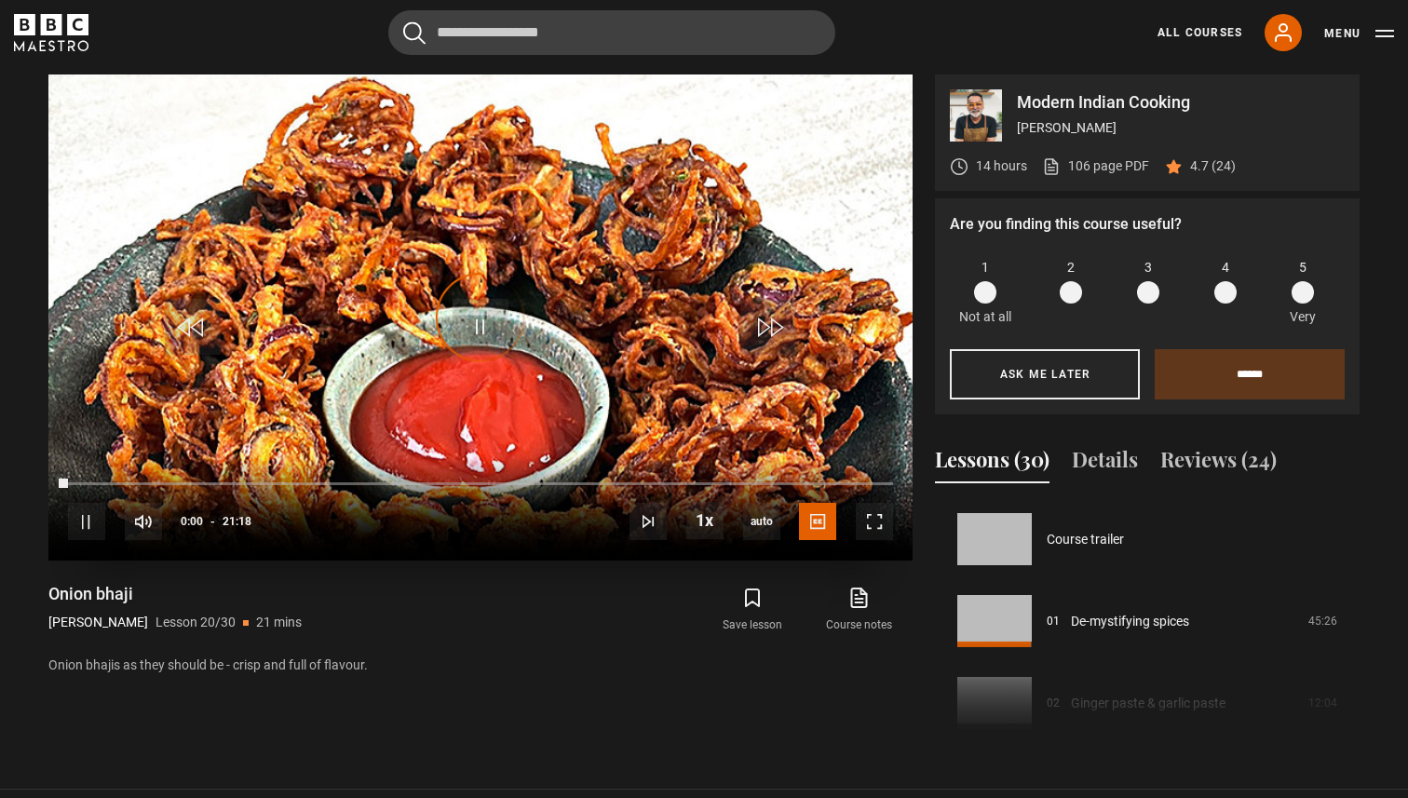
scroll to position [1557, 0]
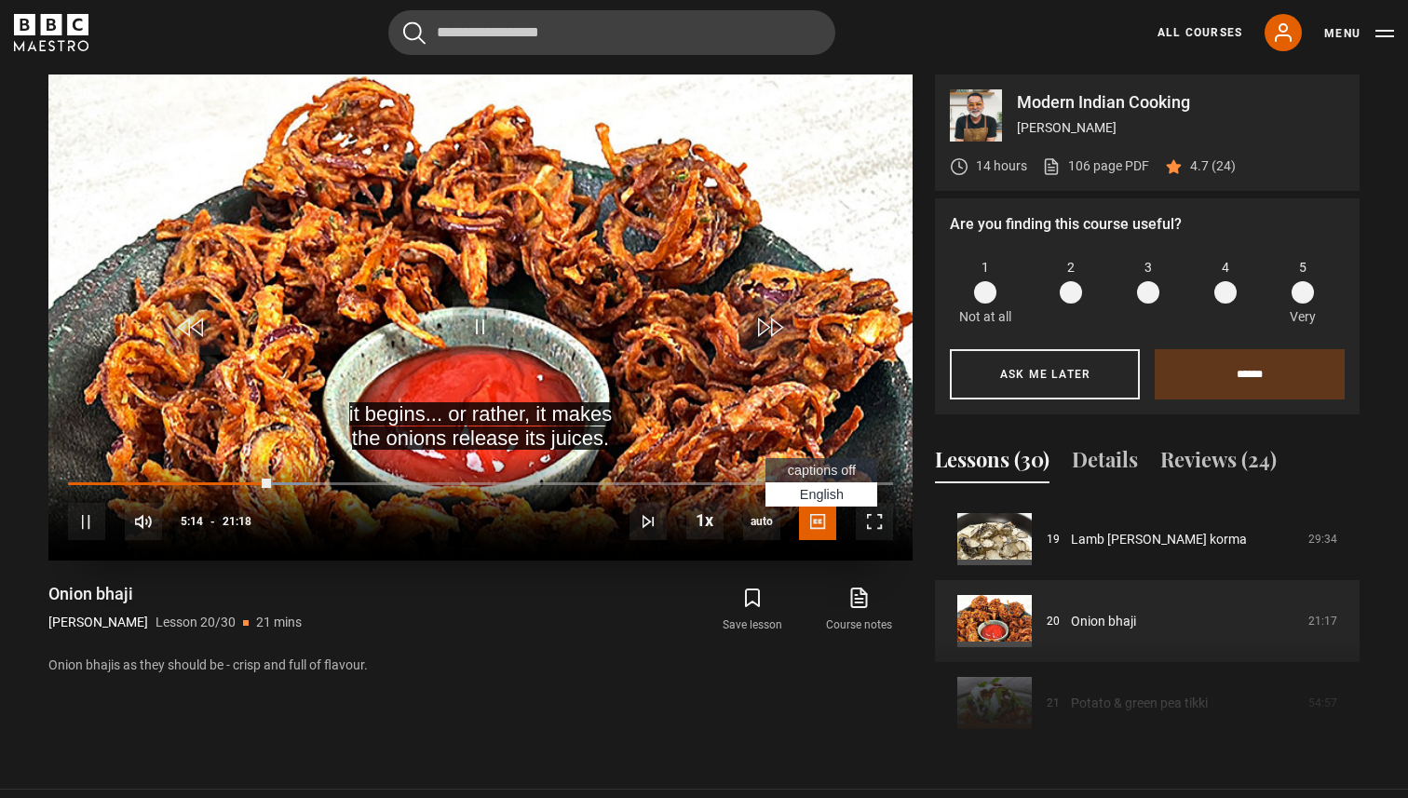
click at [826, 469] on span "captions off" at bounding box center [822, 470] width 68 height 15
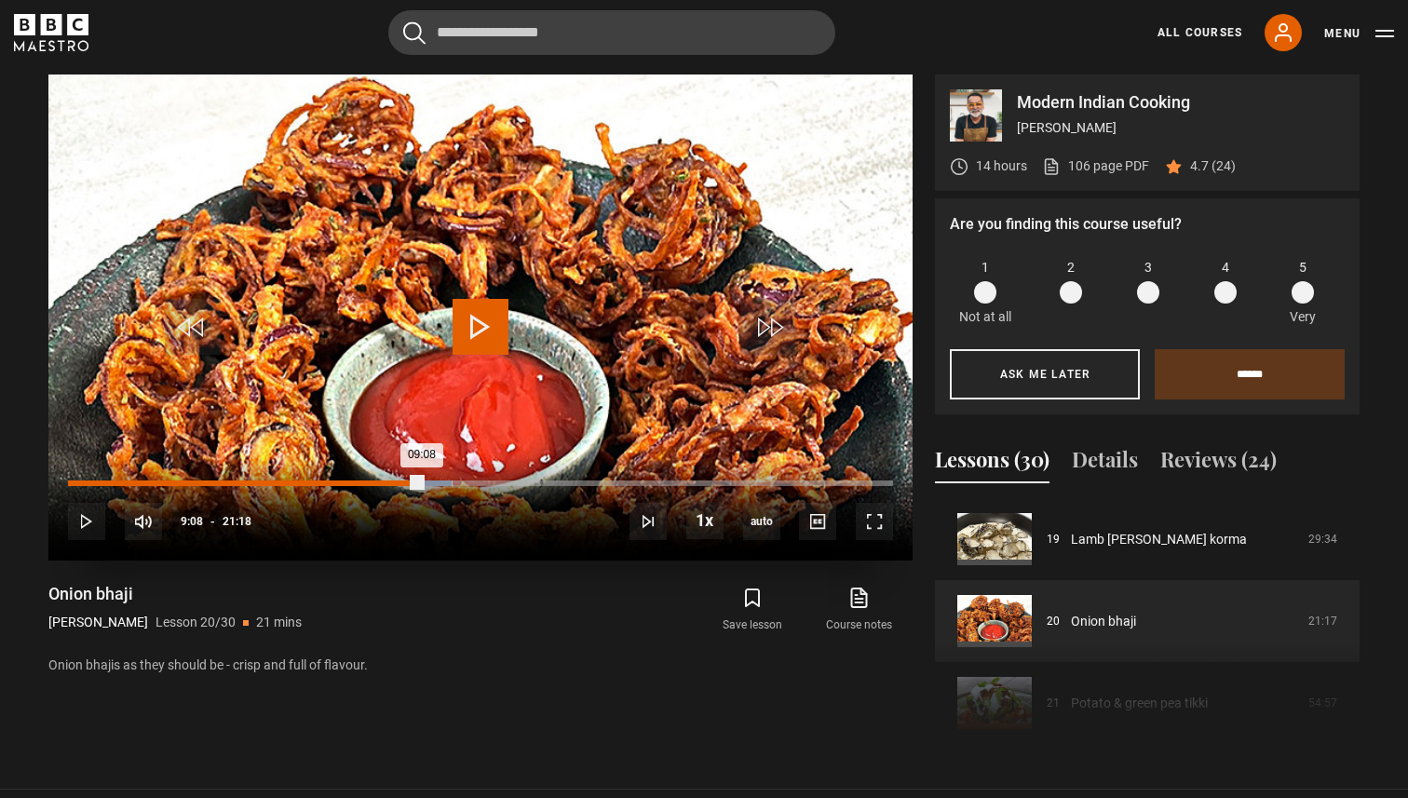
click at [422, 482] on div "Loaded : 46.56% 09:08 09:08" at bounding box center [480, 483] width 825 height 6
click at [432, 485] on div "Loaded : 46.95% 09:25 09:09" at bounding box center [480, 483] width 825 height 6
click at [442, 485] on div "Loaded : 47.73% 09:39 09:39" at bounding box center [480, 483] width 825 height 6
click at [444, 484] on div "09:42" at bounding box center [256, 483] width 376 height 6
click at [452, 484] on div "Loaded : 49.69% 09:54 09:49" at bounding box center [480, 483] width 825 height 6
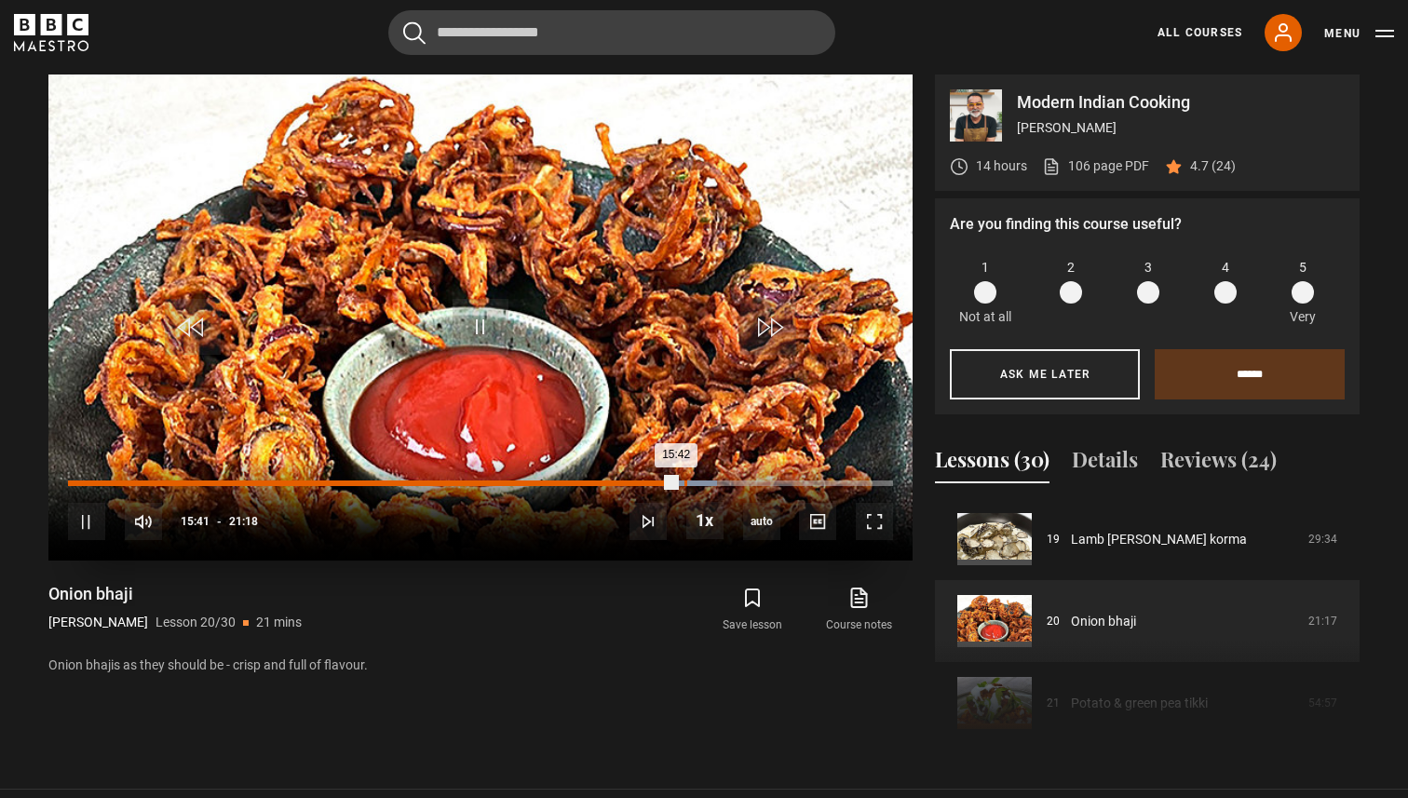
click at [683, 483] on div "Loaded : 78.64% 15:54 15:42" at bounding box center [480, 483] width 825 height 6
click at [691, 483] on div "Loaded : 78.64% 16:04 16:04" at bounding box center [480, 483] width 825 height 6
click at [710, 485] on div "Loaded : 81.38% 16:36 16:21" at bounding box center [480, 483] width 825 height 6
click at [726, 483] on div "Loaded : 81.77% 16:59 16:37" at bounding box center [480, 483] width 825 height 6
click at [735, 481] on div "Loaded : 82.16% 17:15 17:15" at bounding box center [480, 483] width 825 height 6
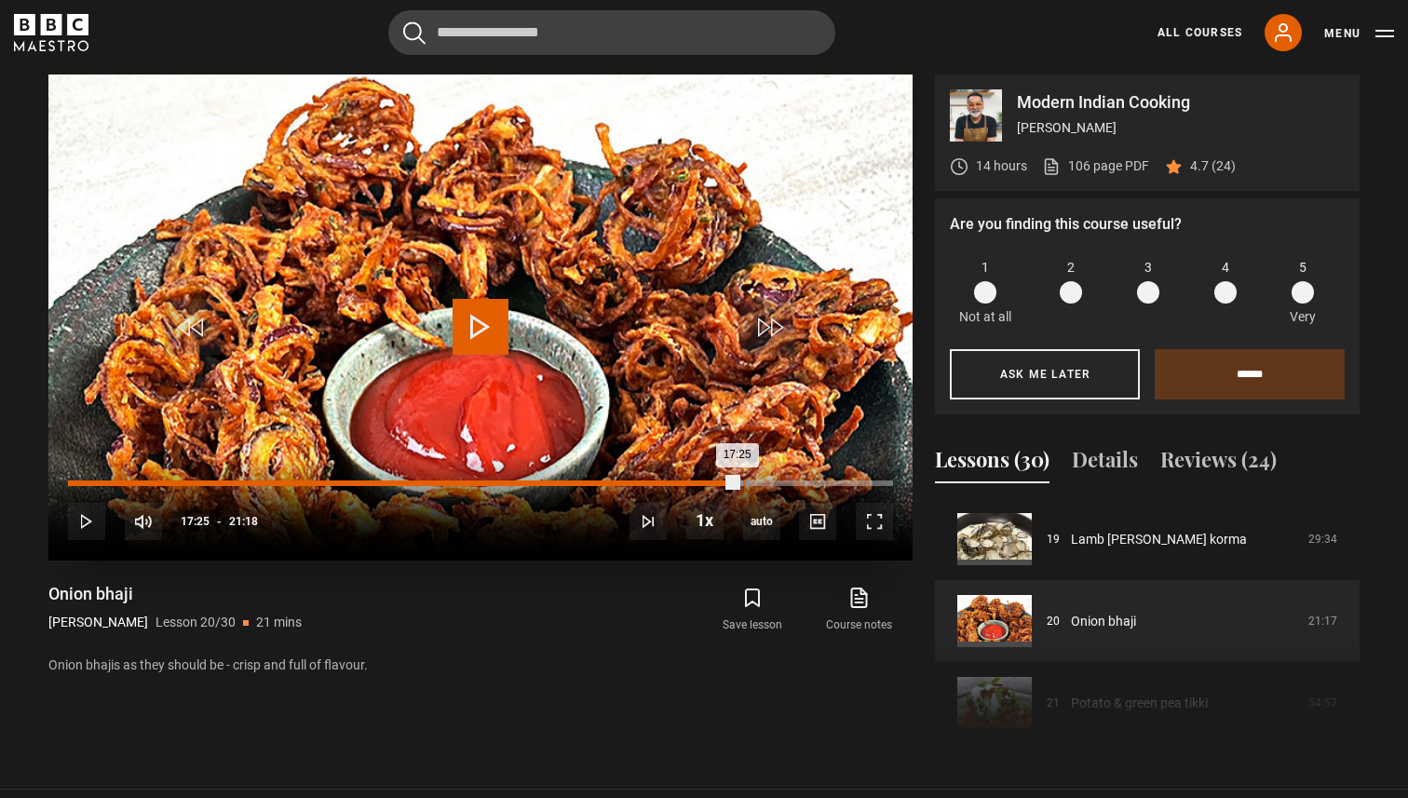
click at [743, 481] on div "17:25" at bounding box center [744, 483] width 3 height 6
click at [753, 481] on div "17:41" at bounding box center [754, 483] width 3 height 6
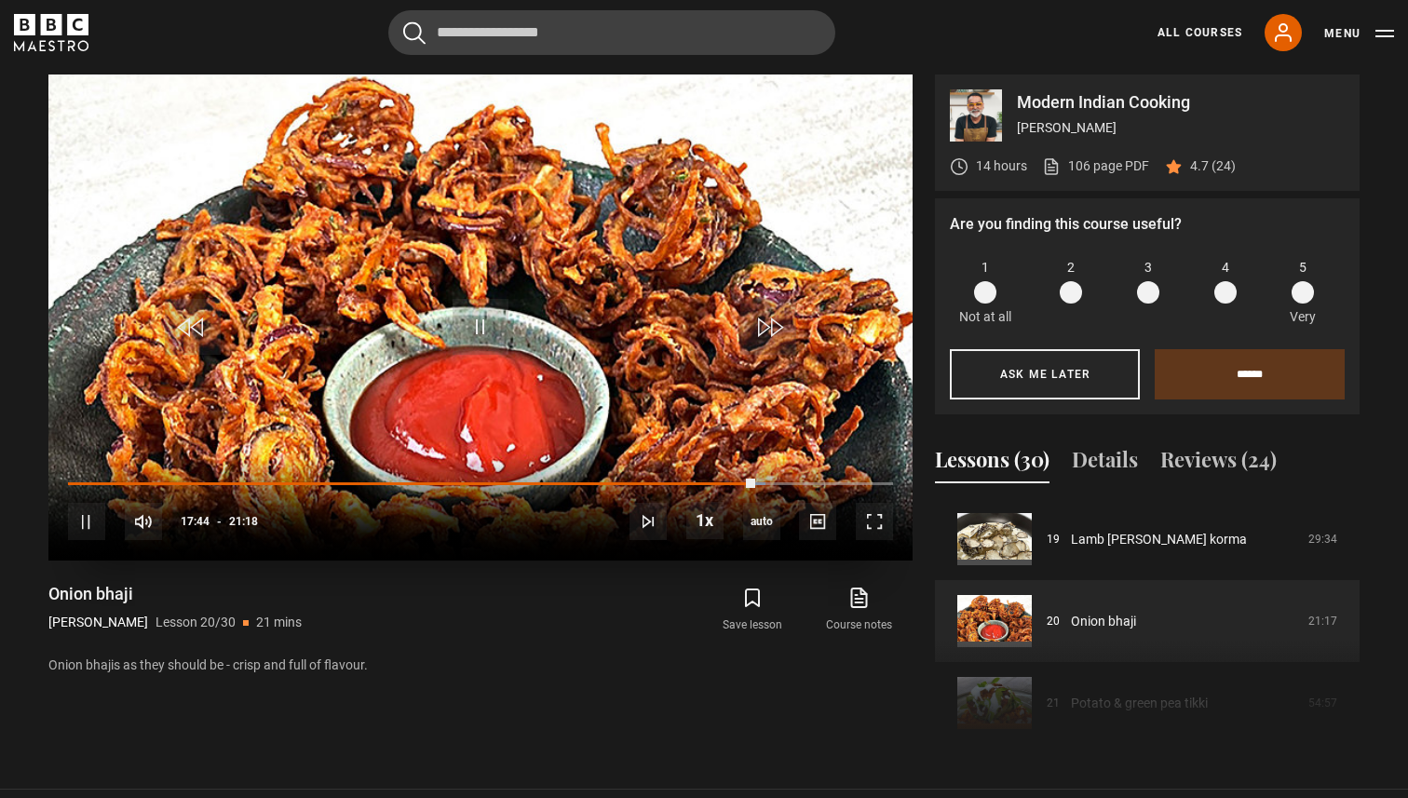
click at [763, 479] on div "10s Skip Back 10 seconds Pause 10s Skip Forward 10 seconds Loaded : 84.51% 17:5…" at bounding box center [480, 508] width 864 height 103
click at [763, 483] on div "17:57" at bounding box center [764, 483] width 3 height 6
click at [774, 483] on div "Loaded : 87.25% 18:14 17:59" at bounding box center [480, 483] width 825 height 6
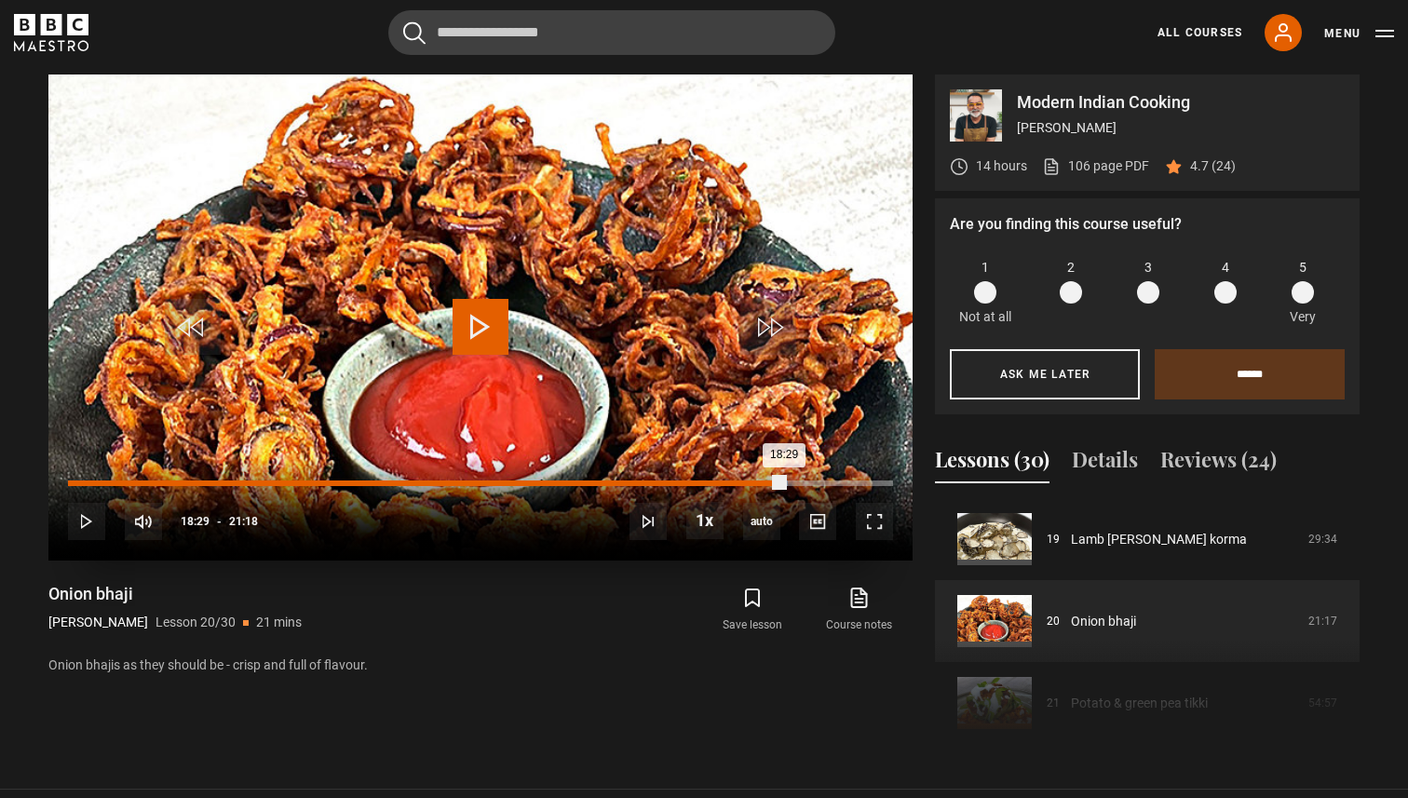
click at [783, 484] on div "Loaded : 87.25% 18:29 18:29" at bounding box center [480, 483] width 825 height 6
click at [792, 483] on div "Loaded : 87.25% 18:42 18:43" at bounding box center [480, 483] width 825 height 6
click at [805, 480] on div "Loaded : 93.51% 19:03 19:03" at bounding box center [480, 483] width 825 height 6
click at [854, 484] on div "Loaded : 99.37% 20:18 20:09" at bounding box center [480, 483] width 825 height 6
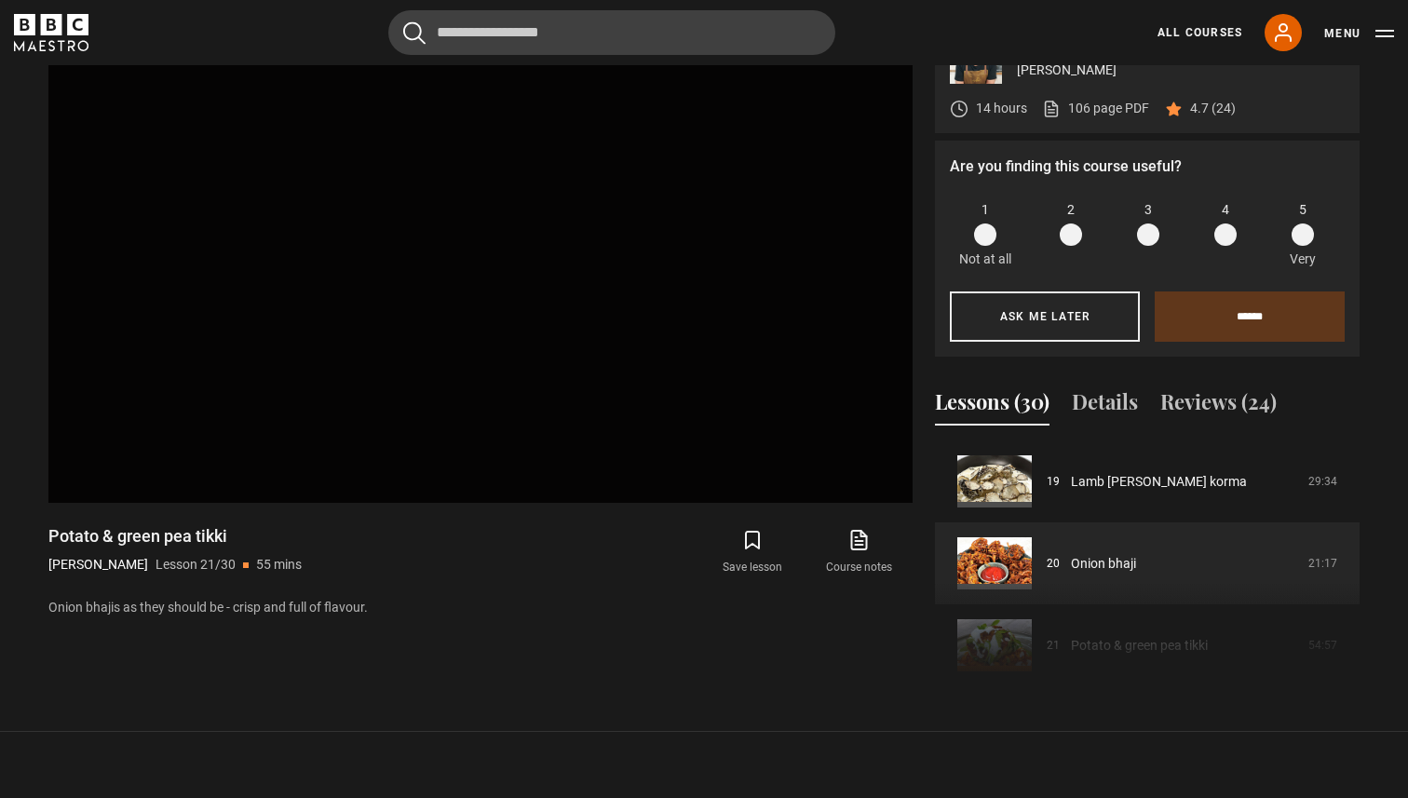
scroll to position [866, 0]
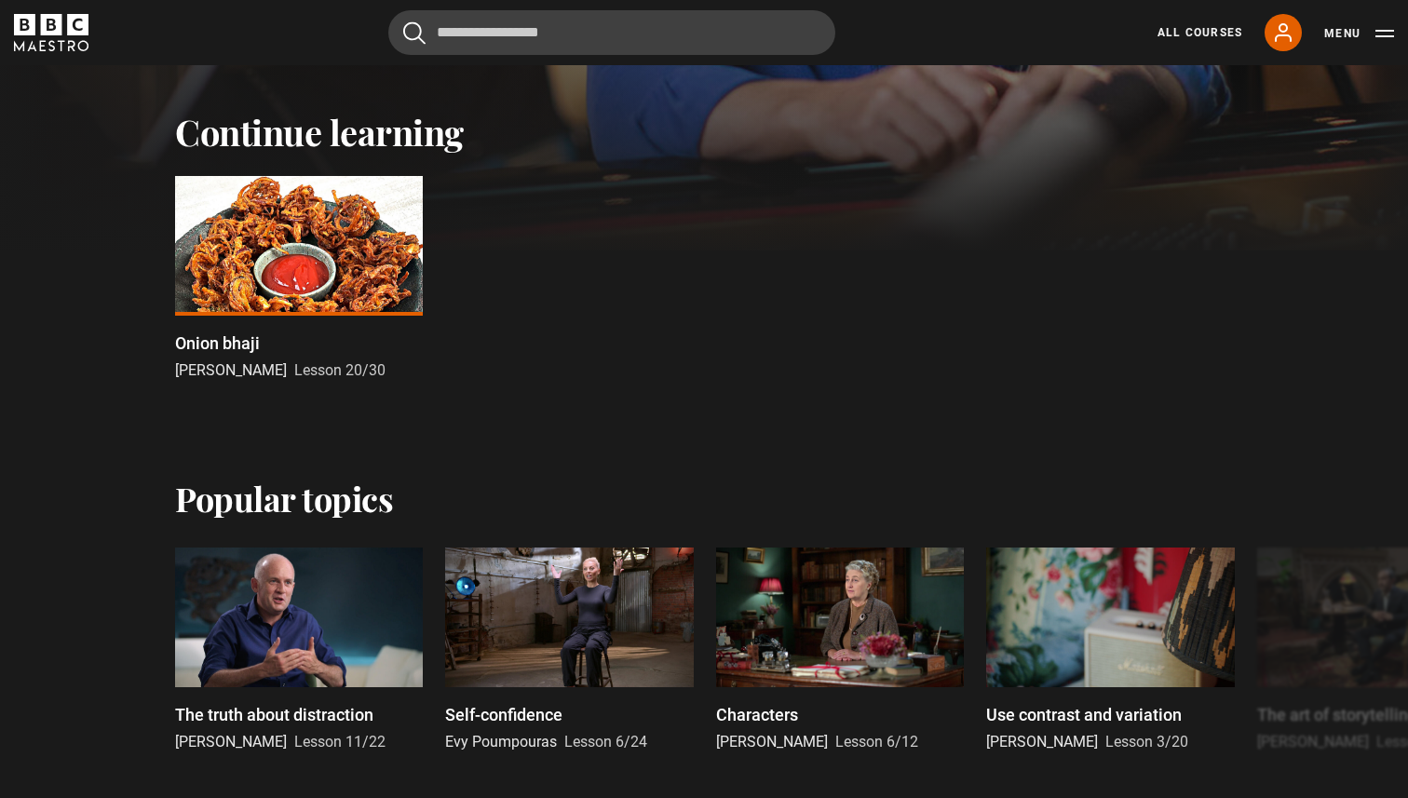
scroll to position [560, 0]
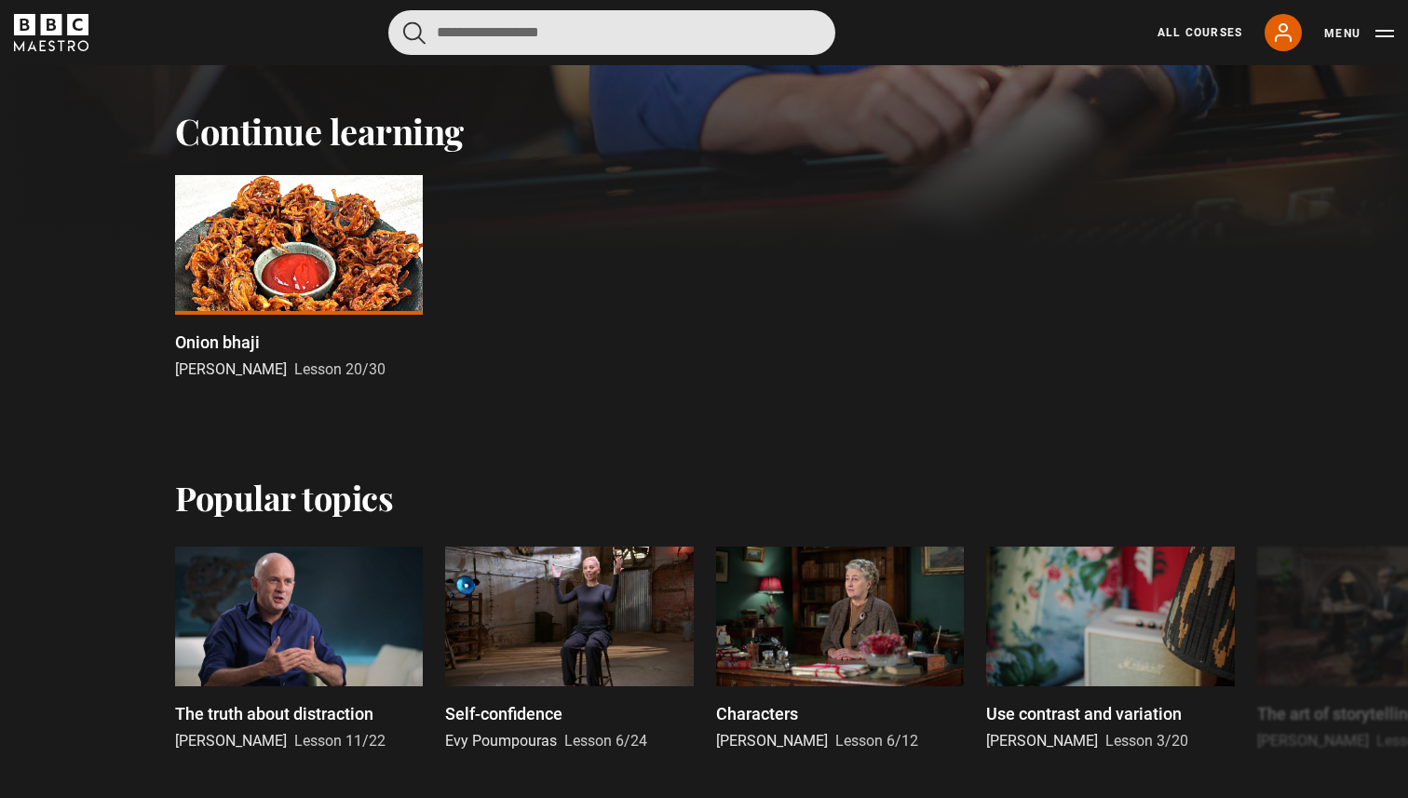
click at [458, 36] on input "Search" at bounding box center [611, 32] width 447 height 45
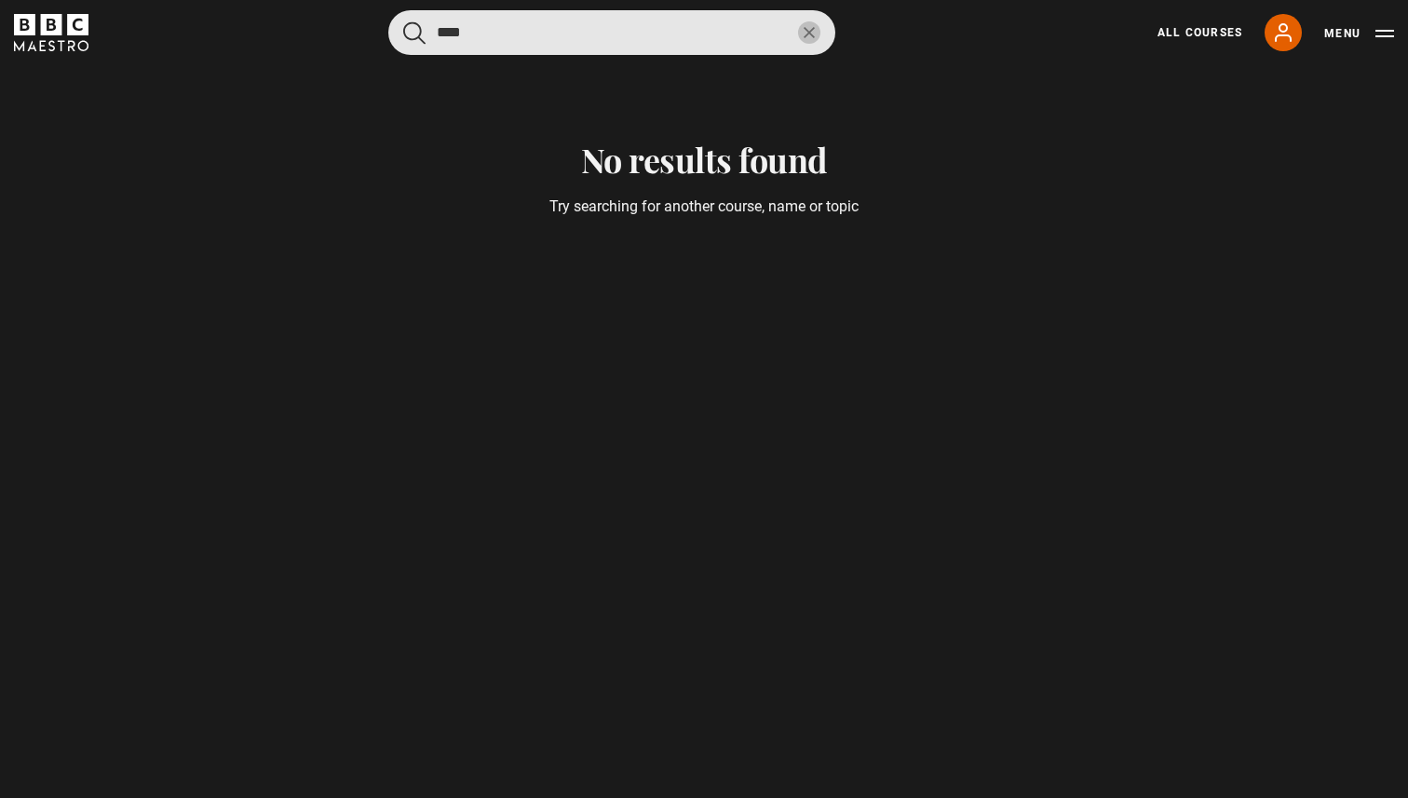
type input "****"
click at [403, 21] on button "submit" at bounding box center [414, 32] width 22 height 23
click at [798, 28] on input "****" at bounding box center [611, 32] width 447 height 45
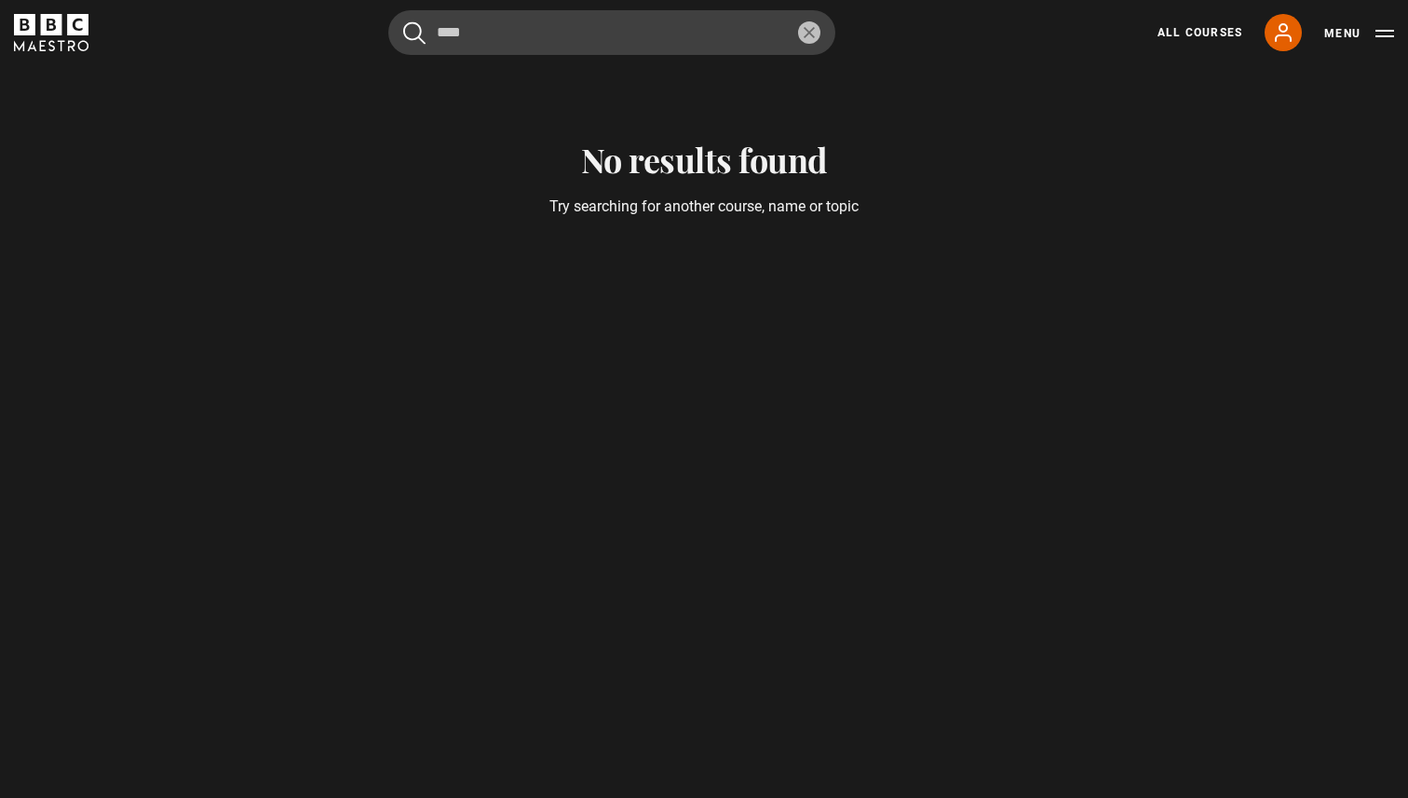
click at [803, 30] on icon "reset" at bounding box center [808, 32] width 11 height 11
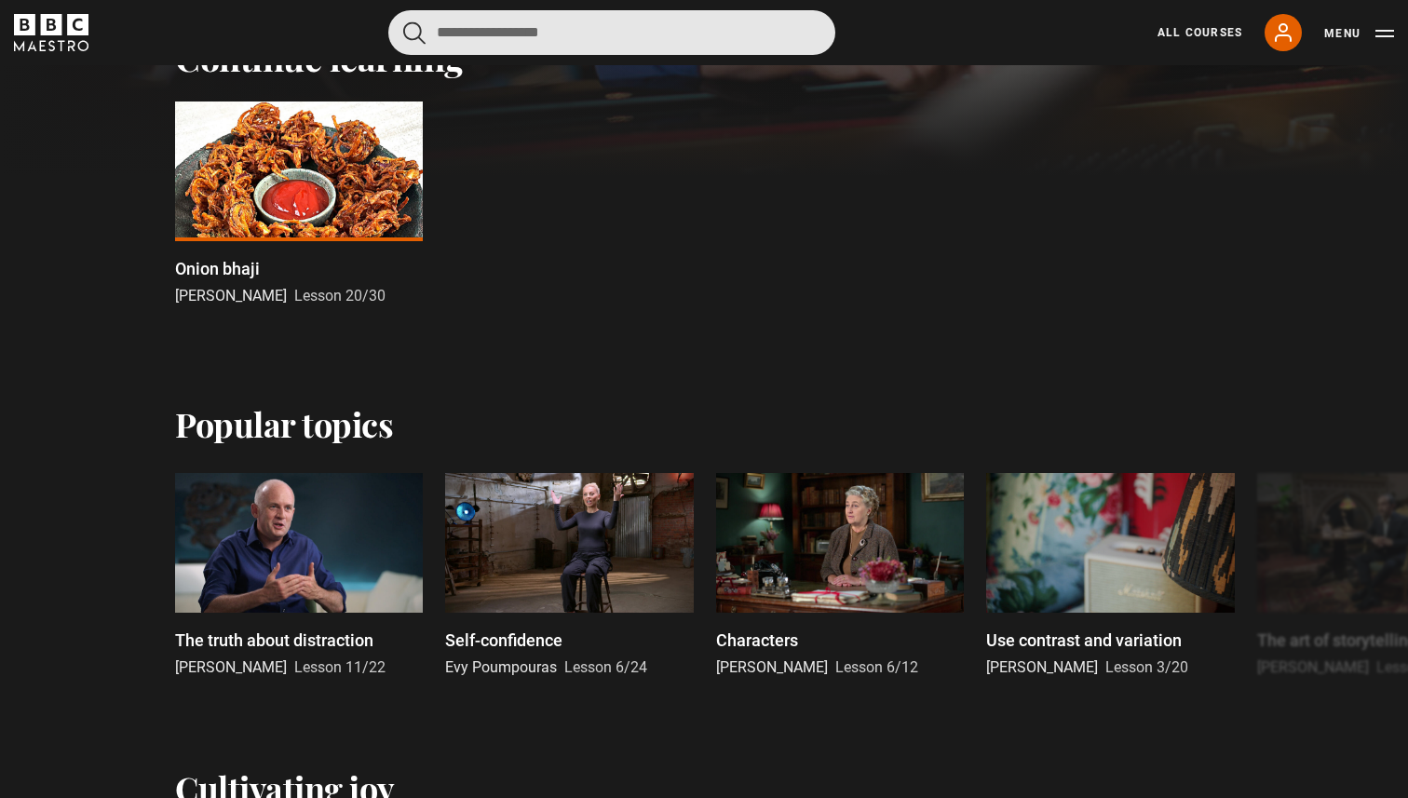
scroll to position [708, 0]
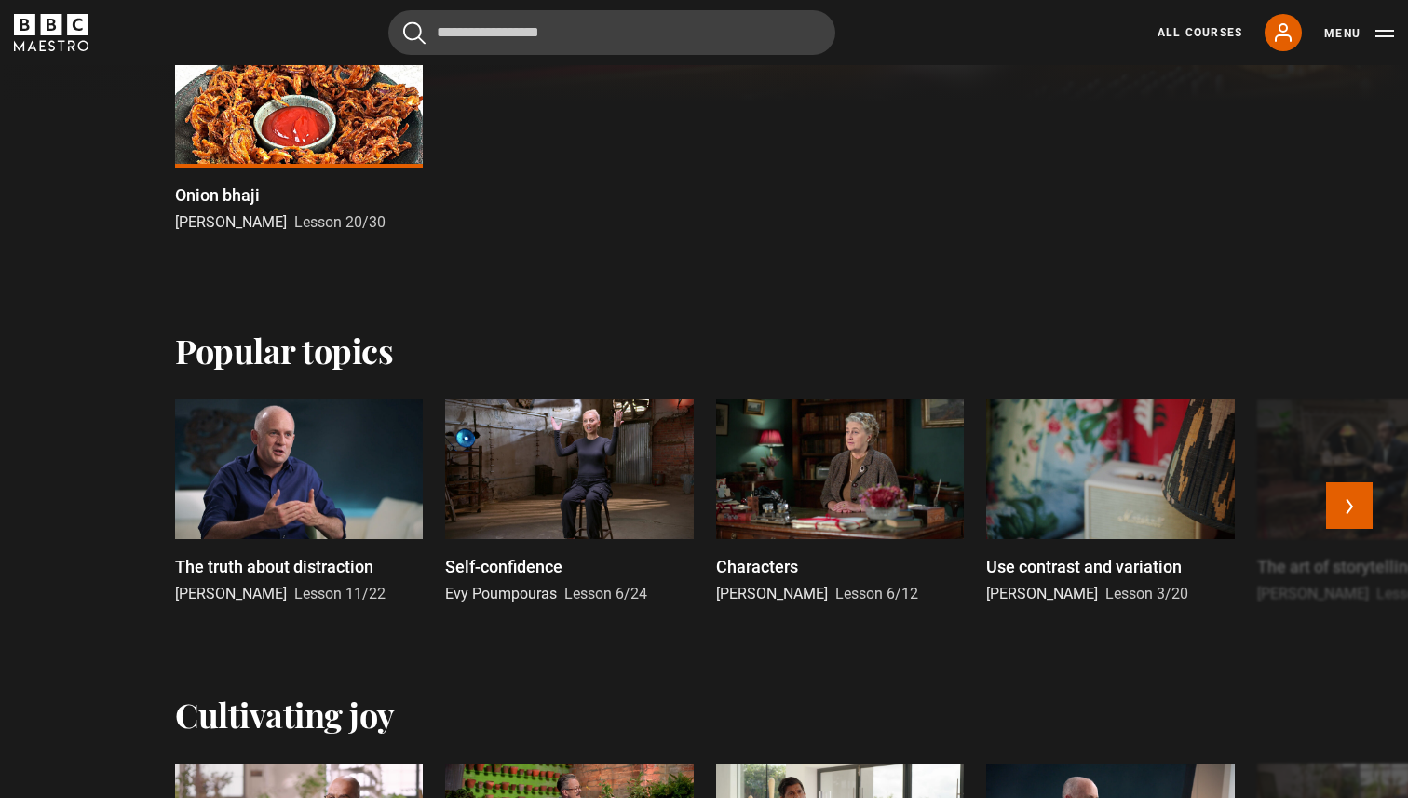
click at [281, 555] on p "The truth about distraction" at bounding box center [274, 566] width 198 height 25
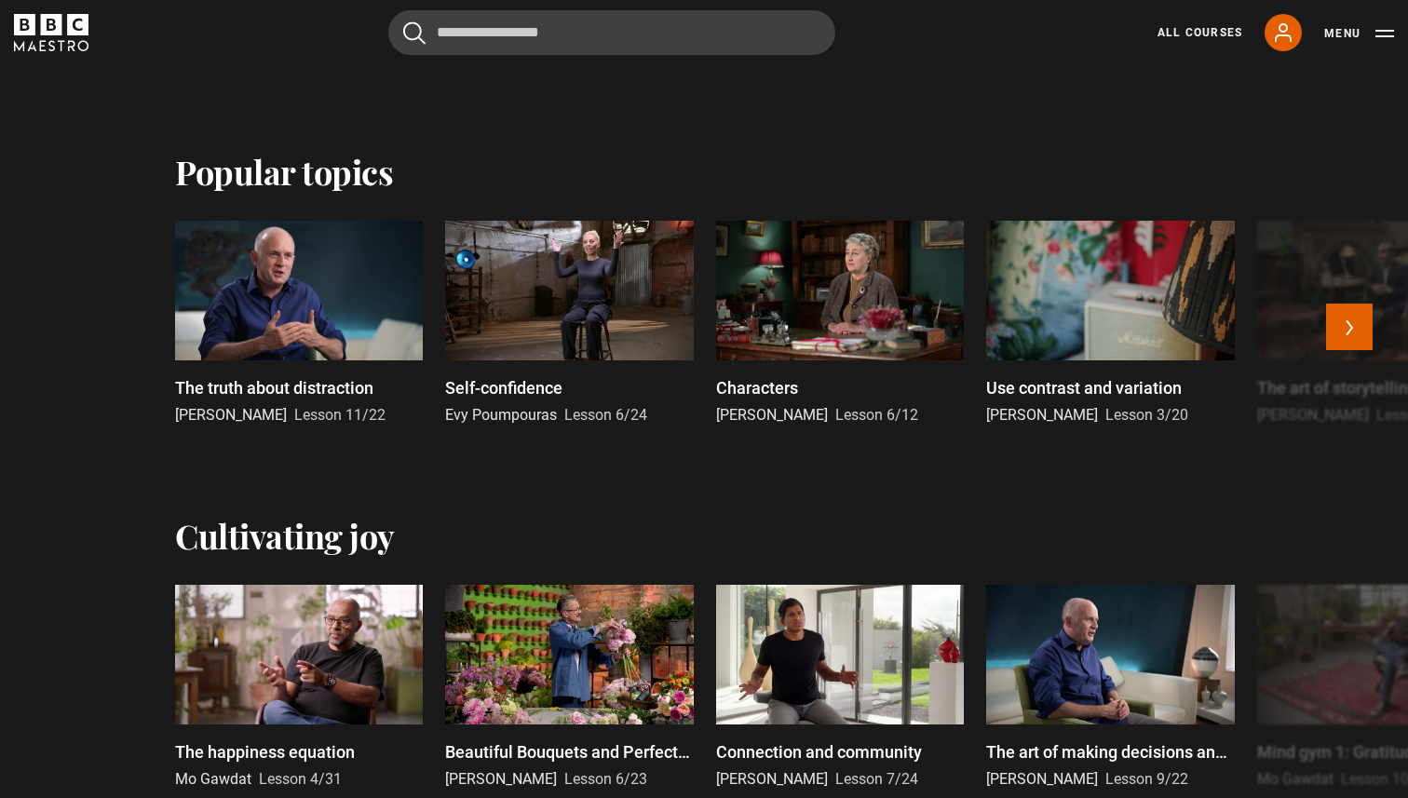
scroll to position [887, 0]
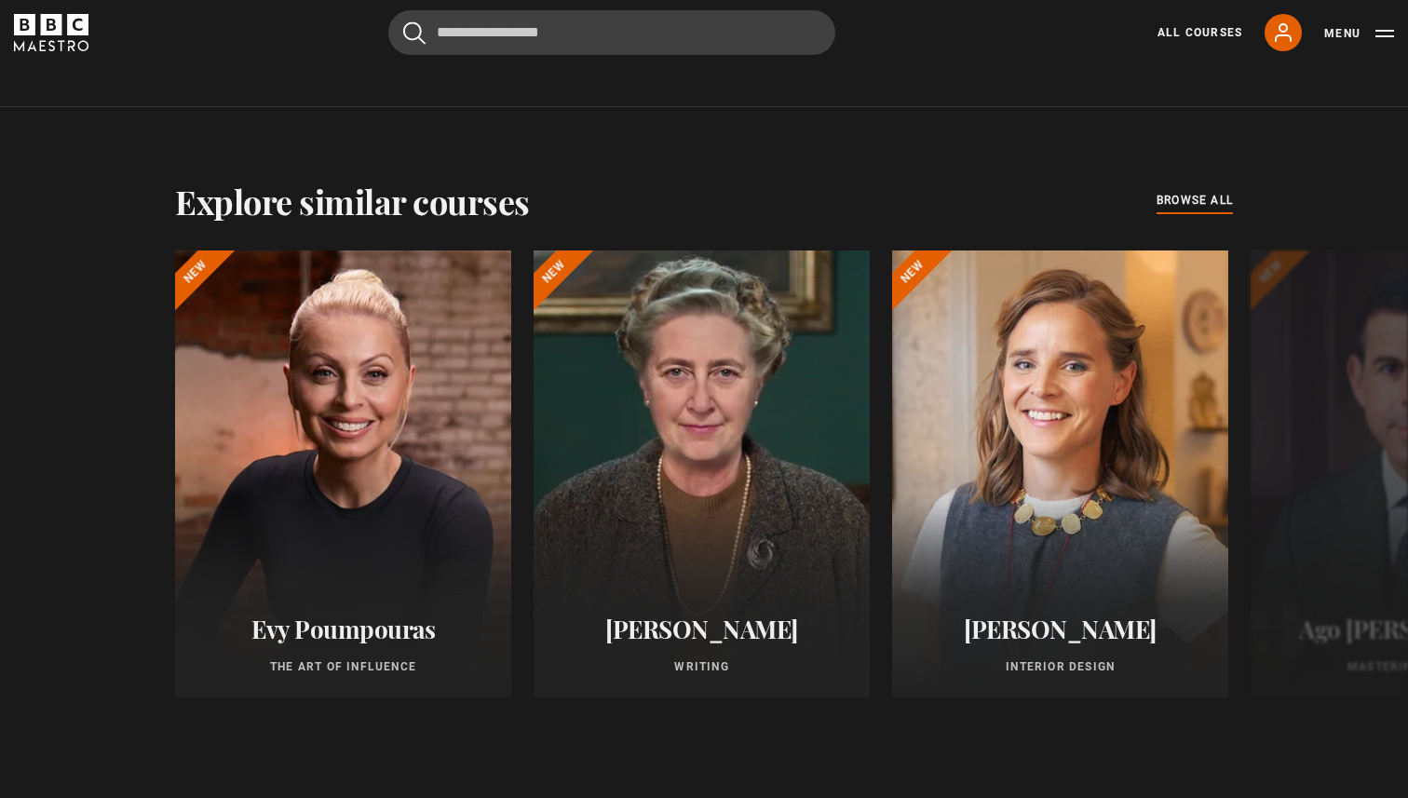
scroll to position [1417, 0]
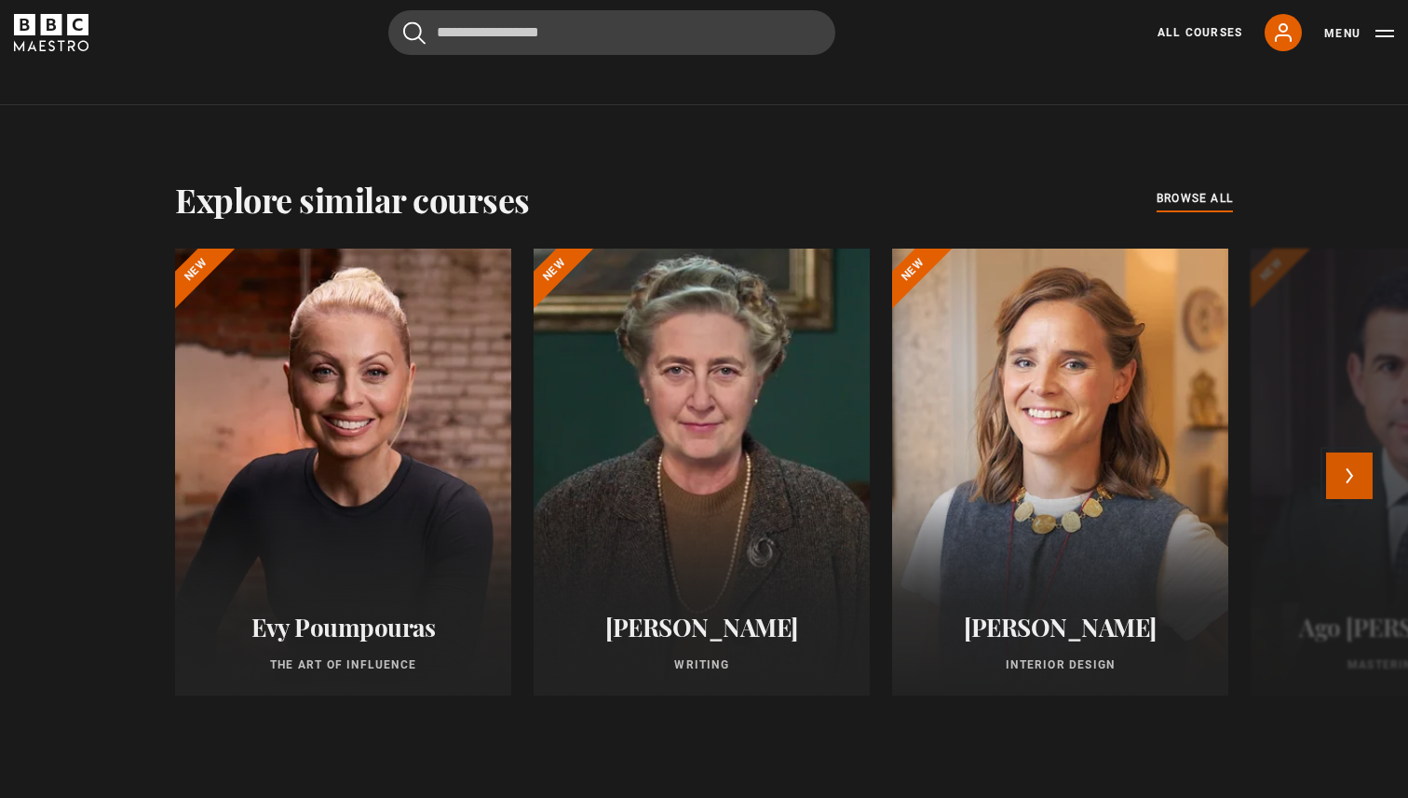
click at [1350, 474] on button "Next" at bounding box center [1349, 475] width 47 height 47
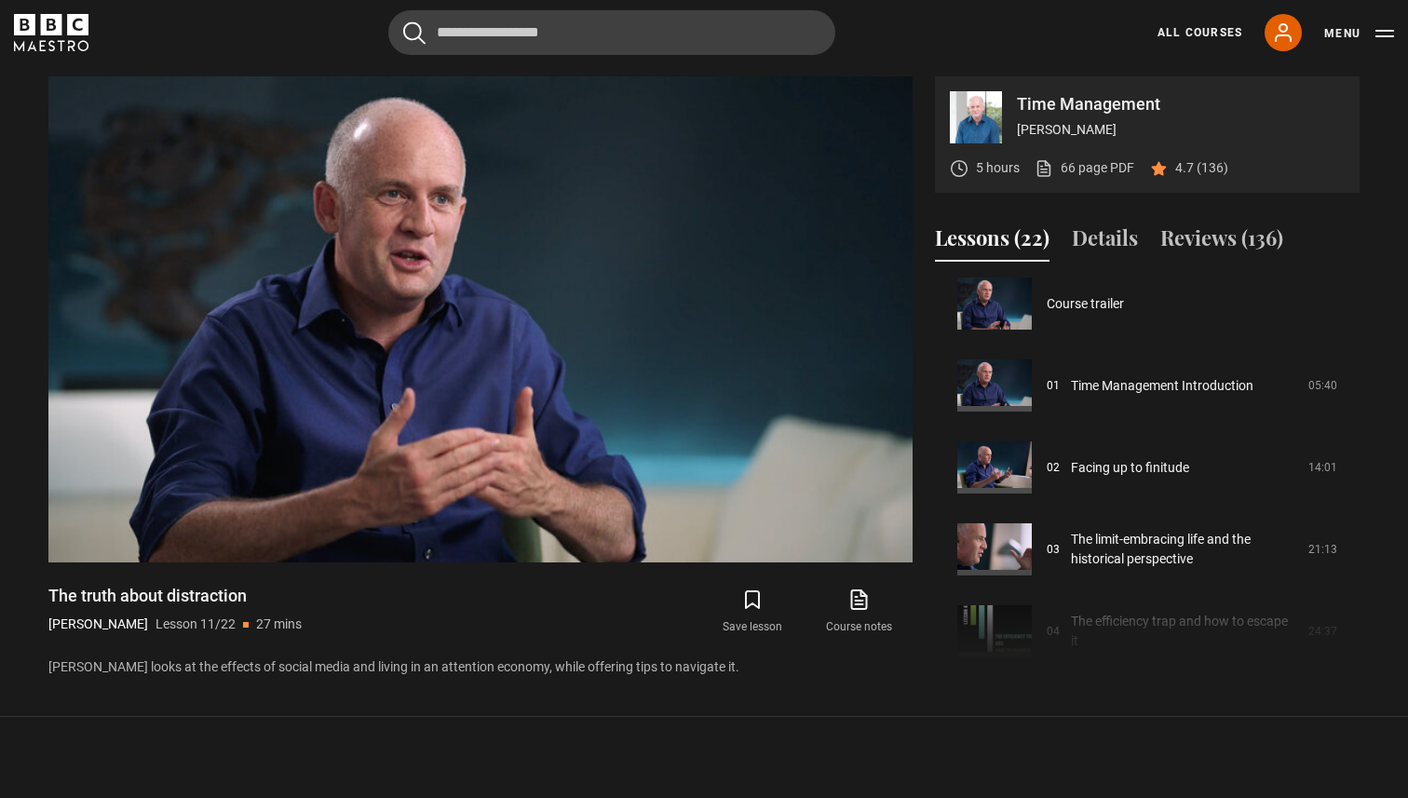
scroll to position [0, 0]
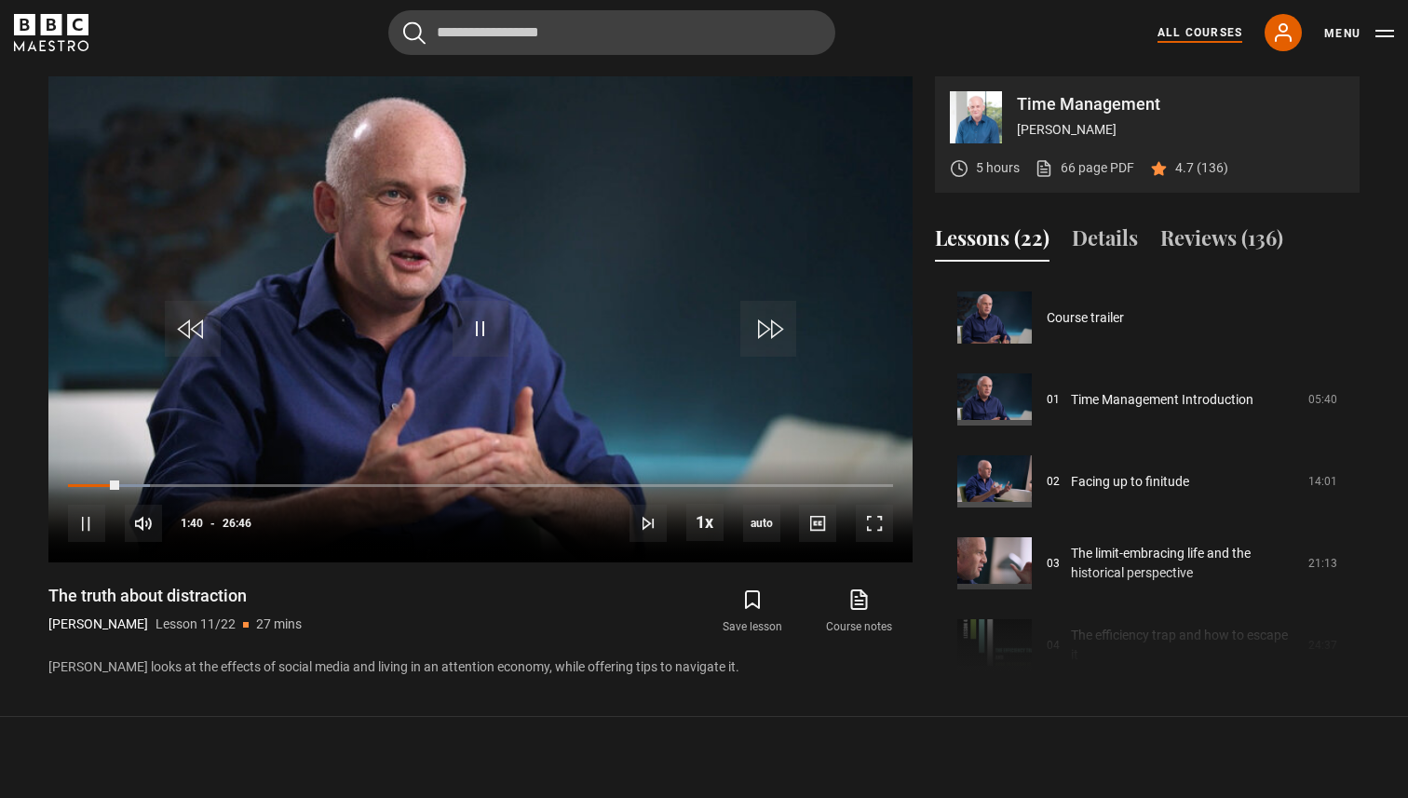
click at [1202, 38] on link "All Courses" at bounding box center [1199, 32] width 85 height 17
click at [1193, 33] on link "All Courses" at bounding box center [1199, 32] width 85 height 17
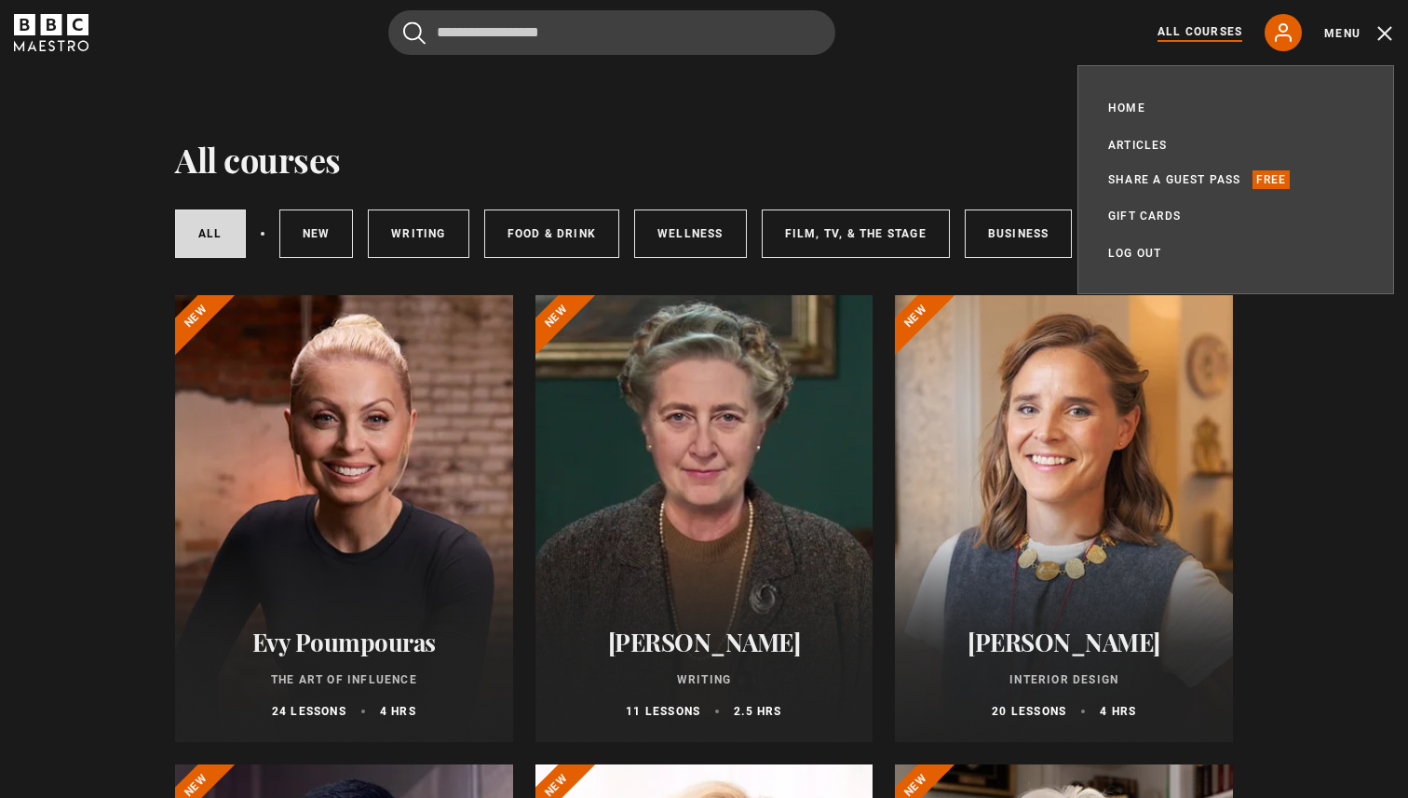
click at [581, 180] on div "All courses New courses Writing Food & Drink Wellness Film, TV, & The Stage Bus…" at bounding box center [704, 230] width 1058 height 101
click at [334, 241] on link "New courses" at bounding box center [316, 233] width 74 height 48
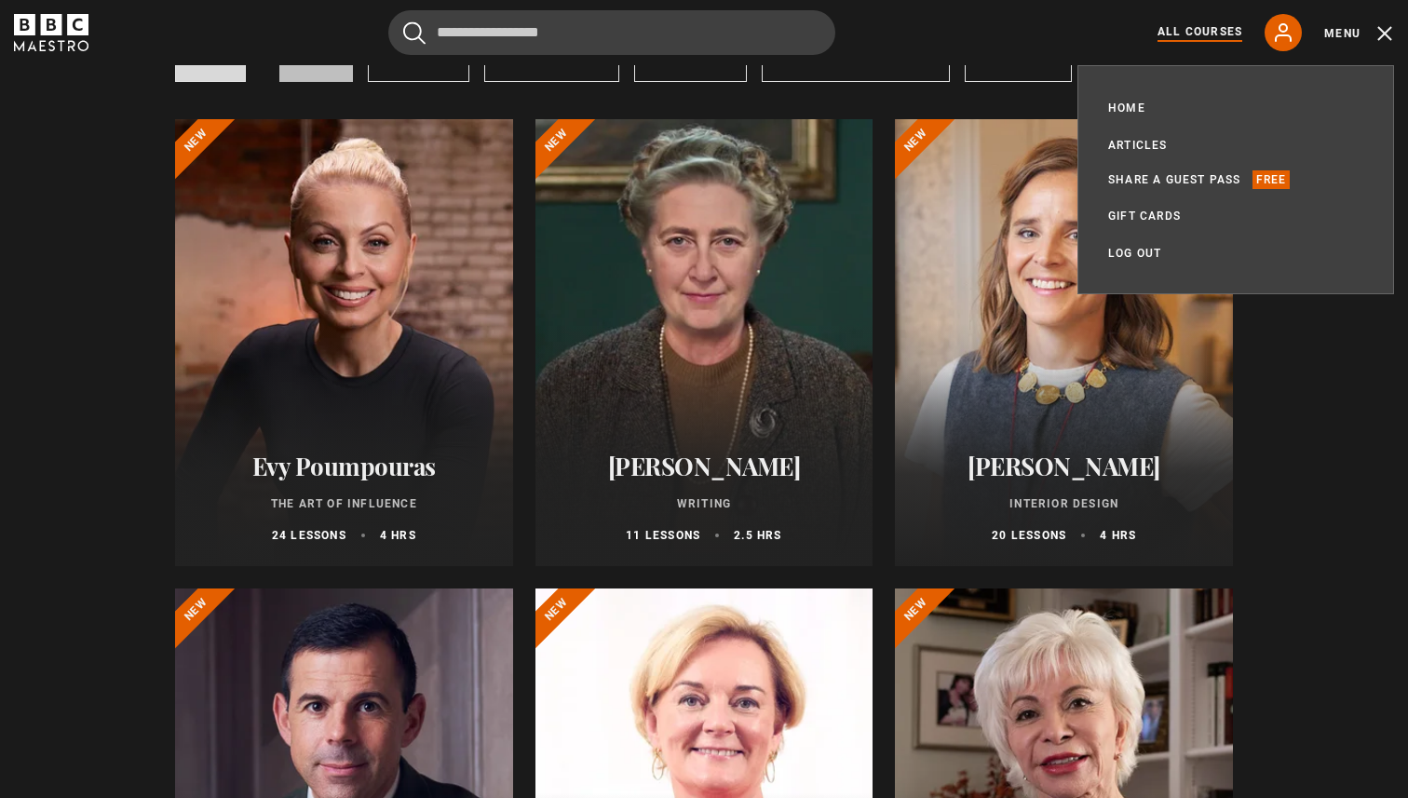
scroll to position [223, 0]
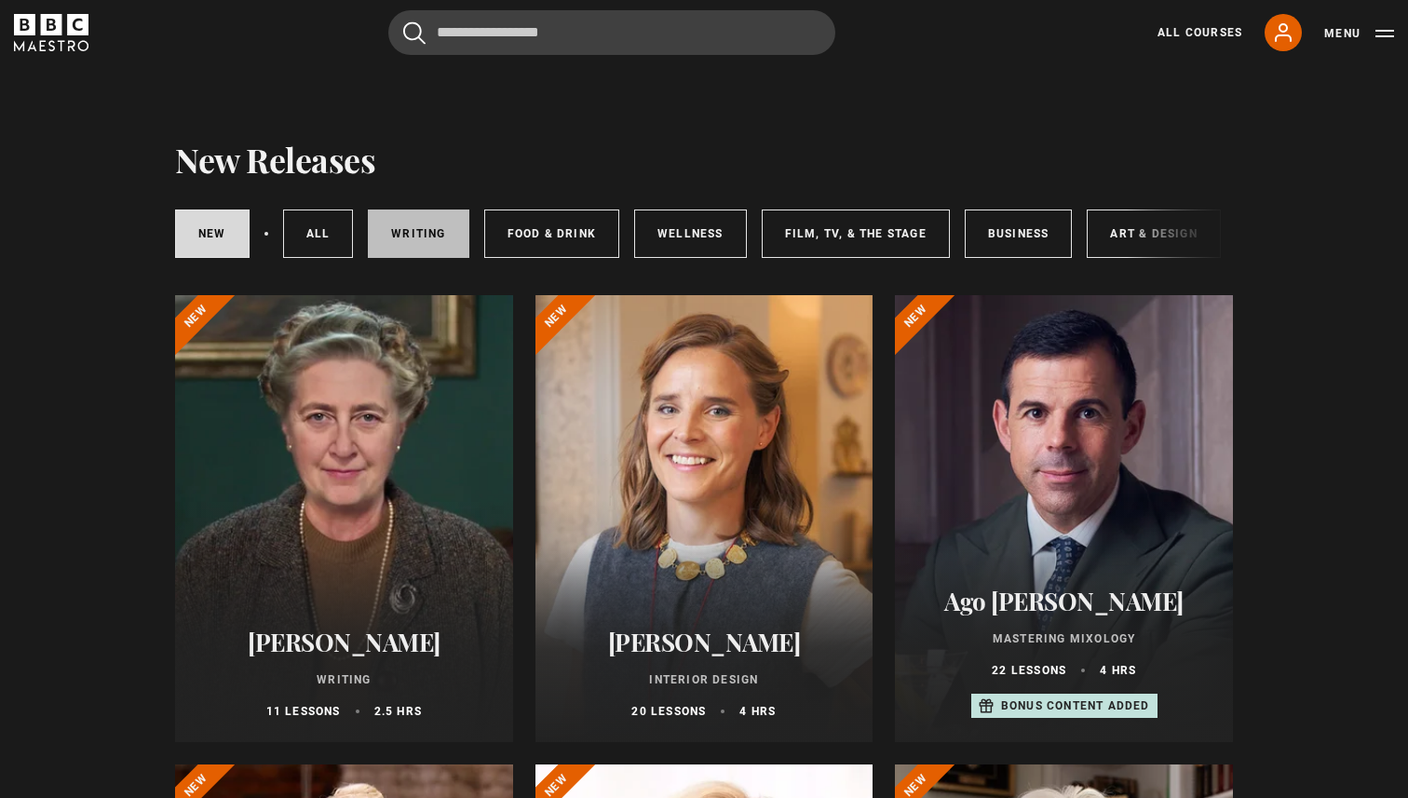
click at [425, 241] on link "Writing" at bounding box center [418, 233] width 101 height 48
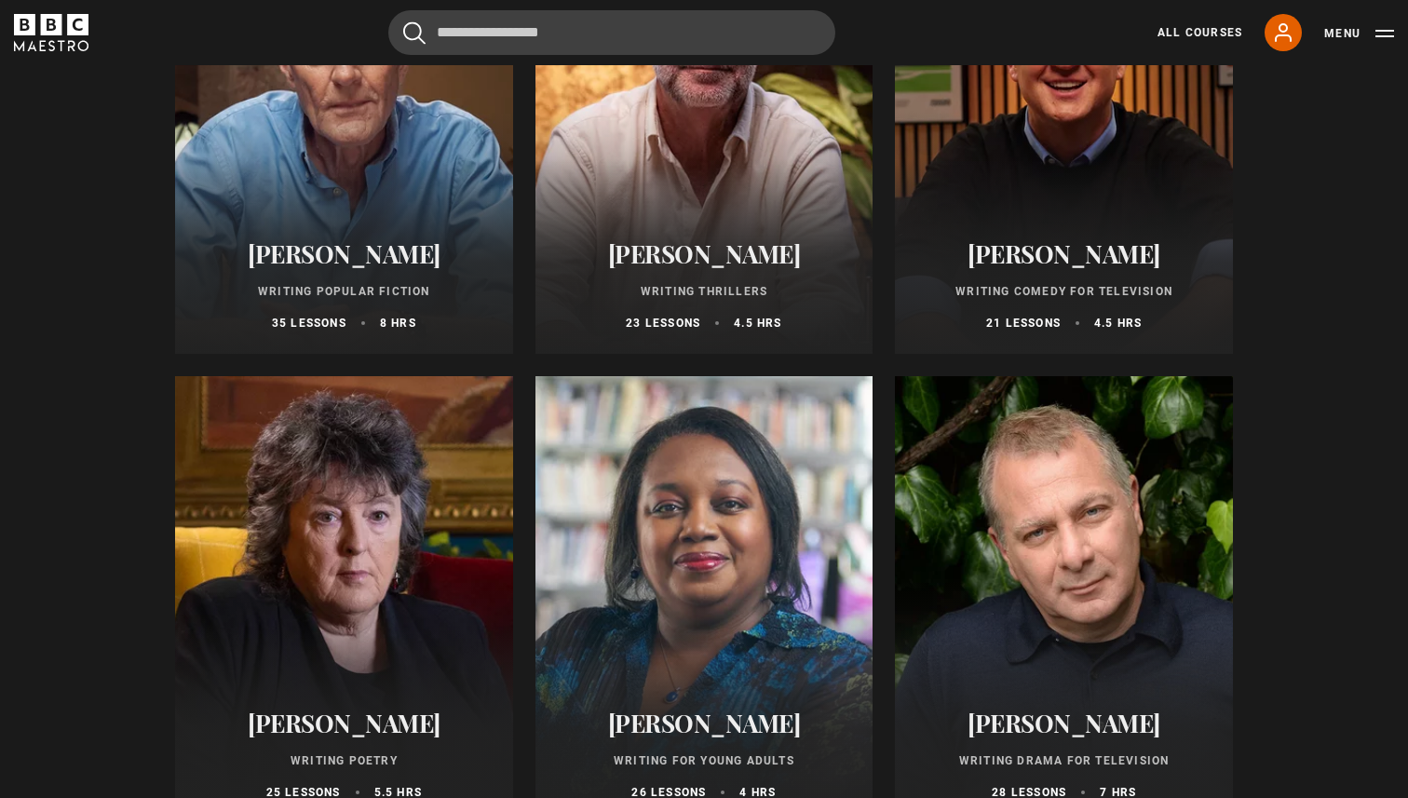
scroll to position [1328, 0]
click at [428, 478] on div at bounding box center [344, 598] width 338 height 447
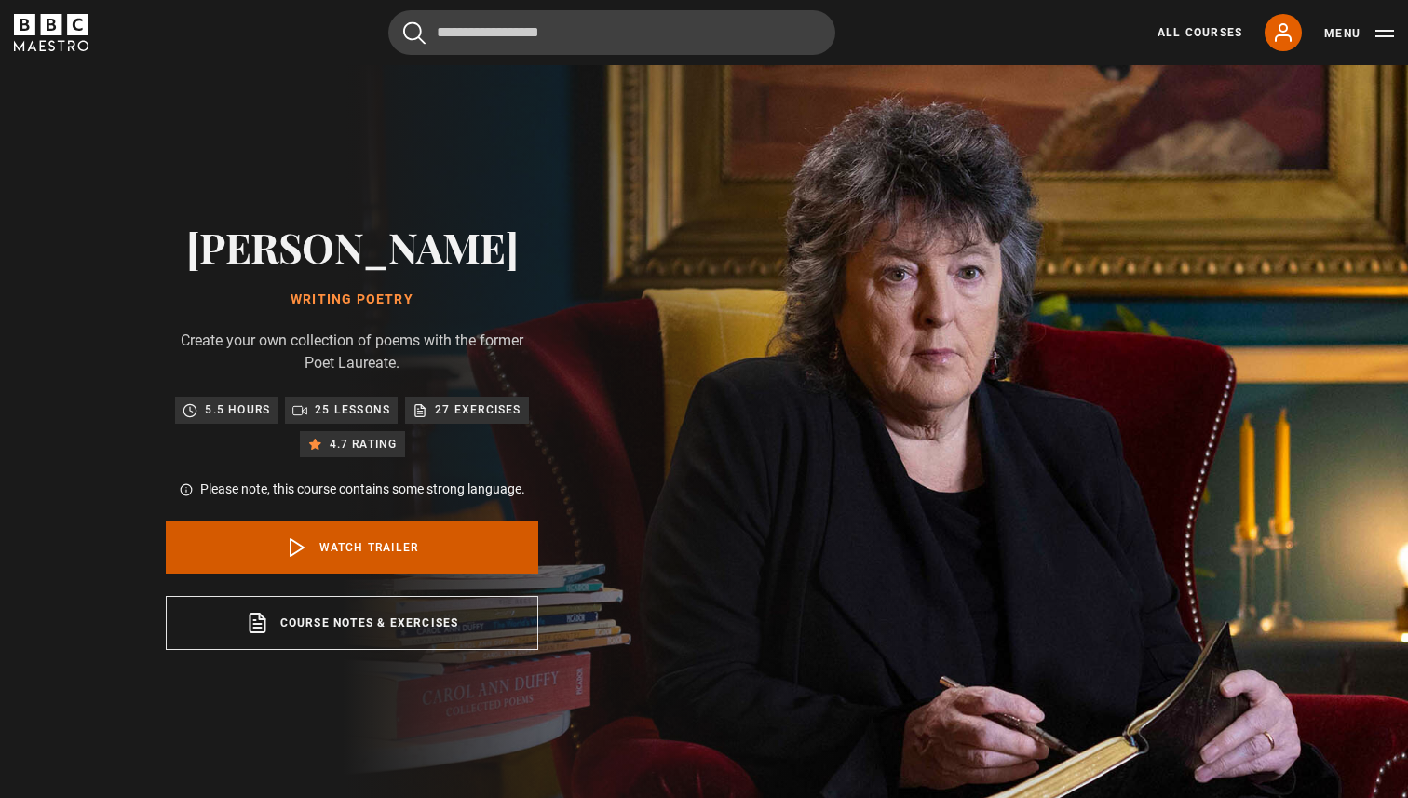
click at [392, 549] on link "Watch Trailer" at bounding box center [352, 547] width 372 height 52
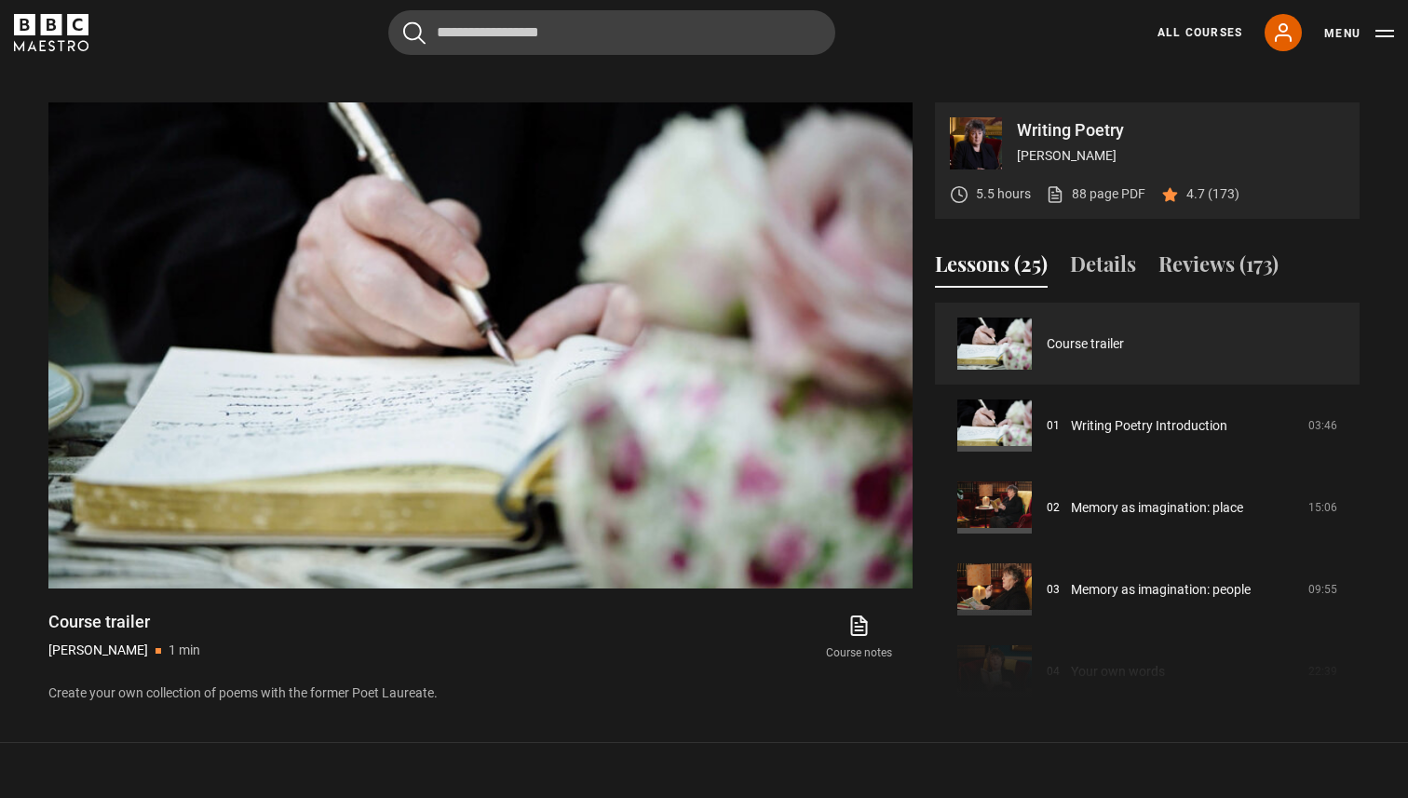
scroll to position [775, 0]
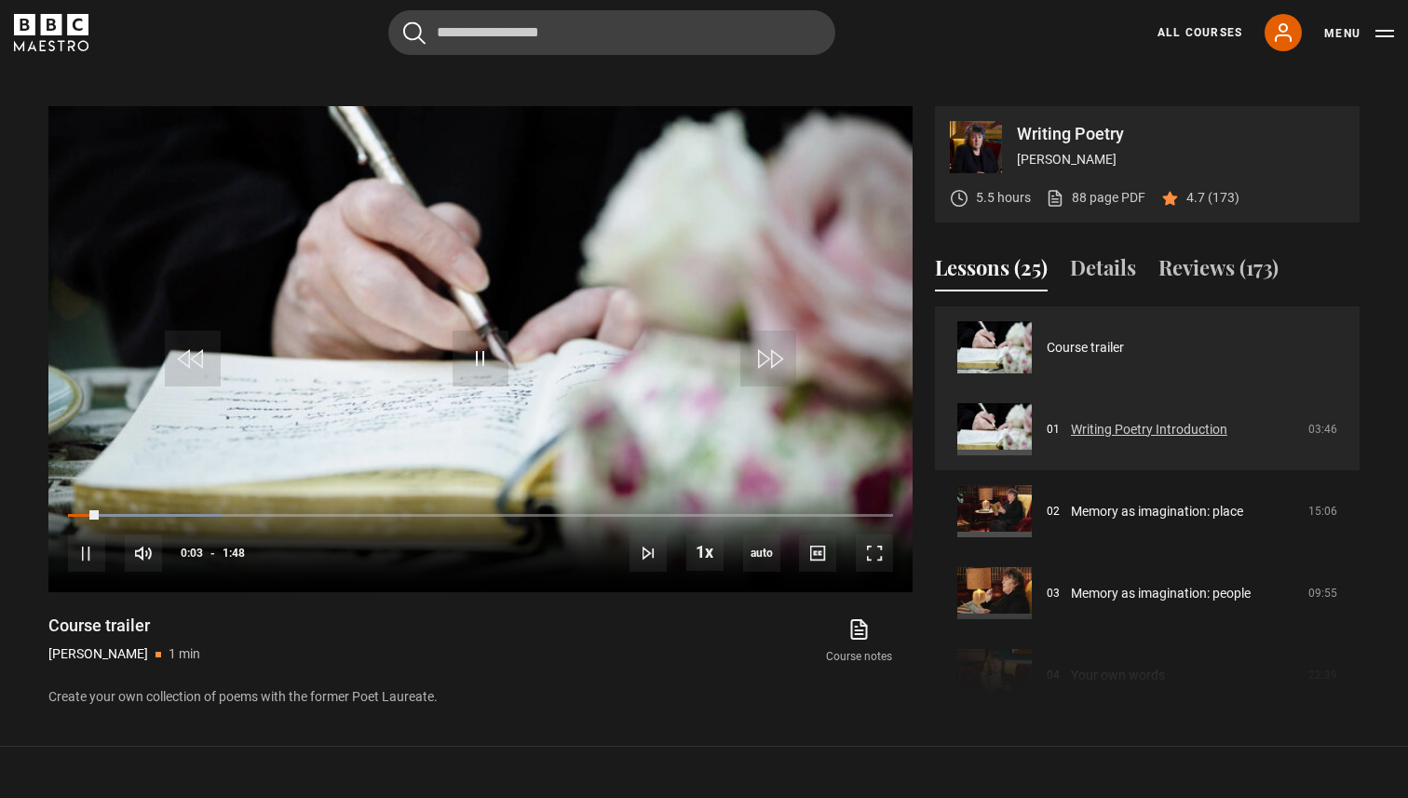
click at [1158, 429] on link "Writing Poetry Introduction" at bounding box center [1149, 430] width 156 height 20
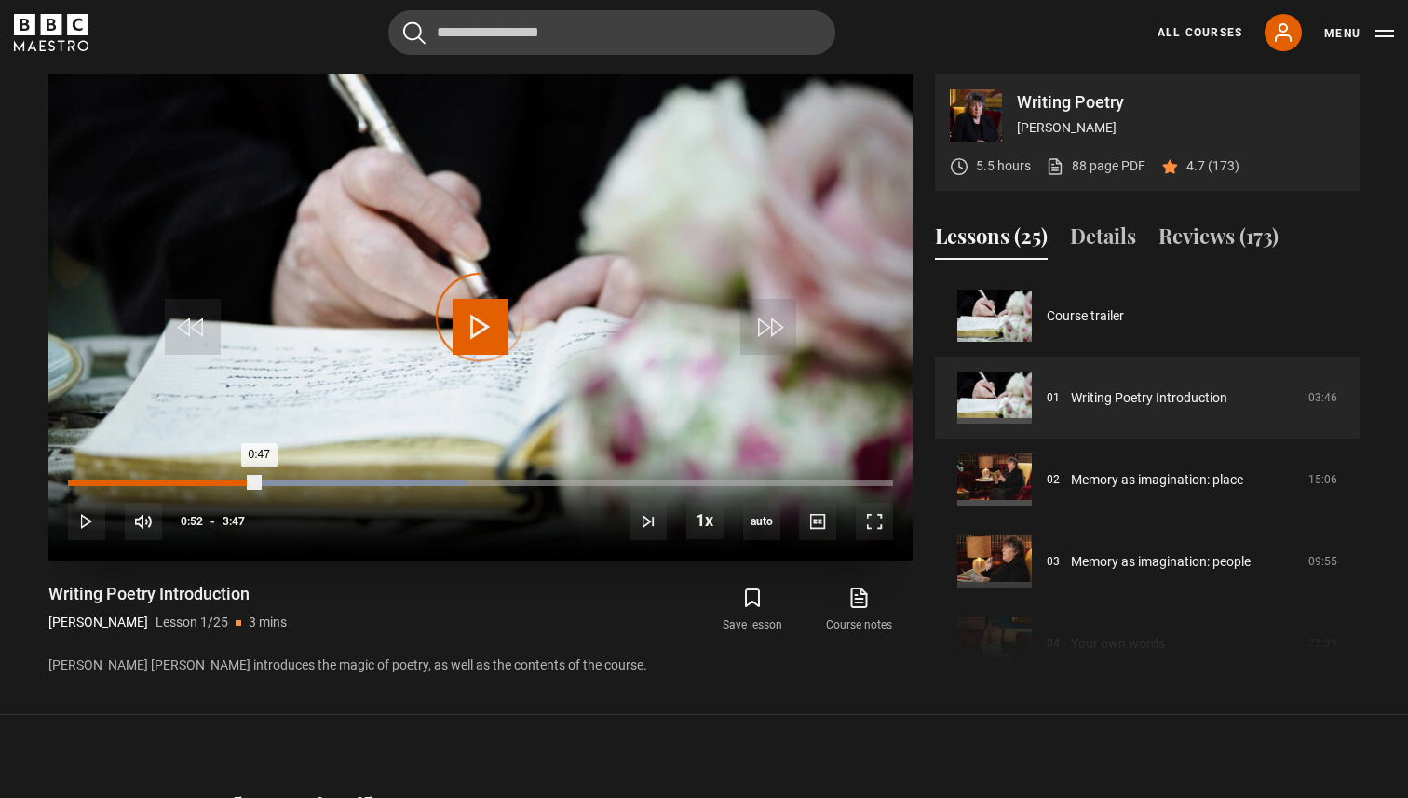
click at [258, 480] on div "Loaded : 48.46% 0:52 0:47" at bounding box center [480, 483] width 825 height 6
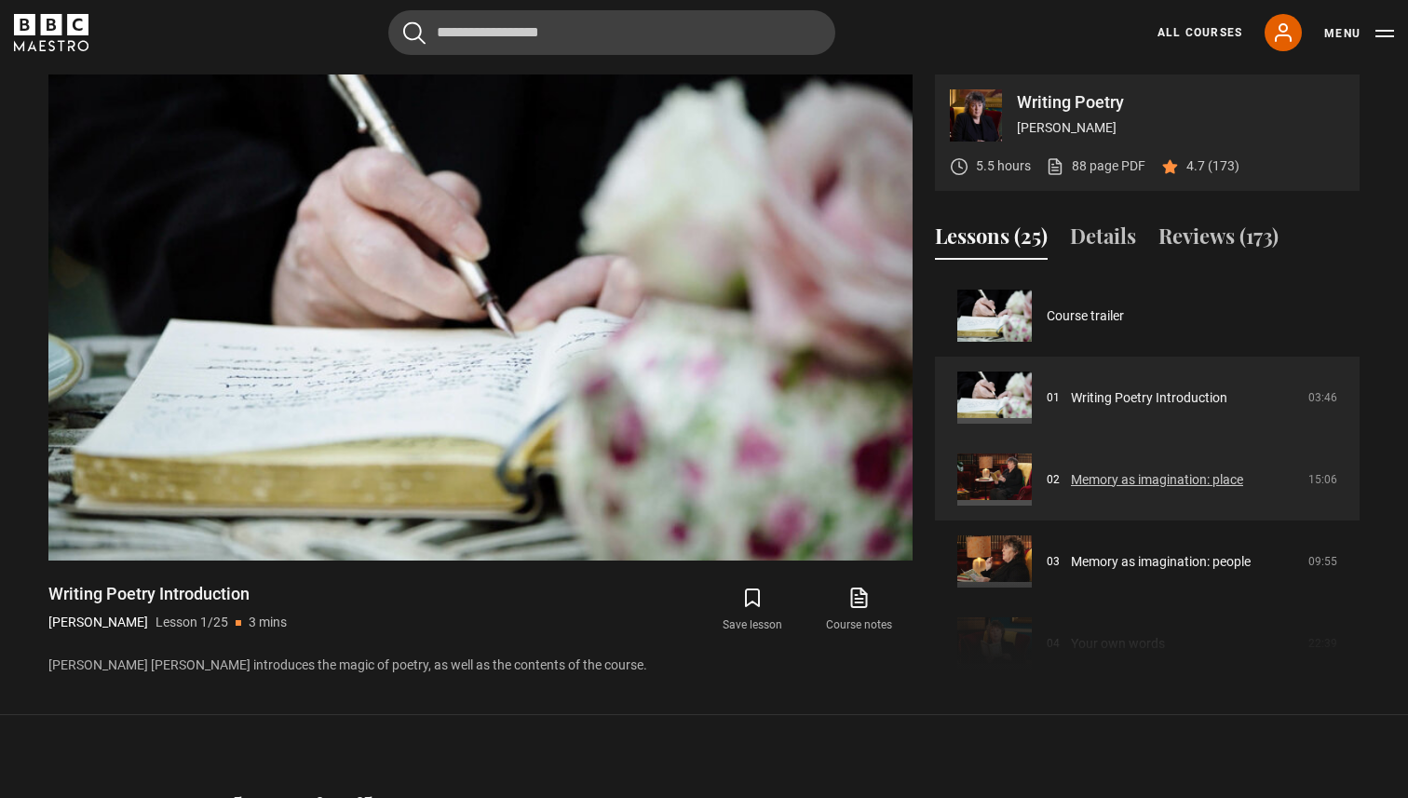
click at [1099, 483] on link "Memory as imagination: place" at bounding box center [1157, 480] width 172 height 20
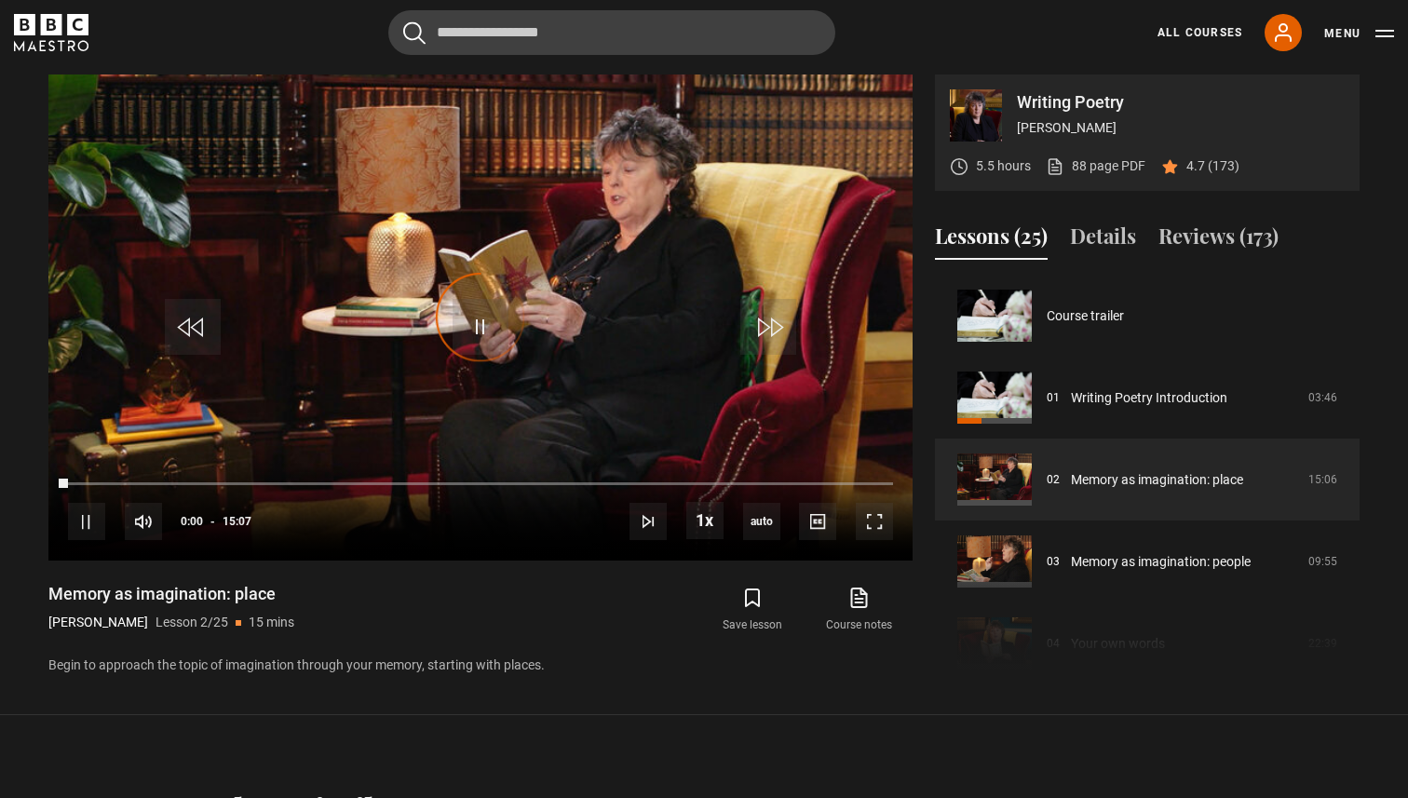
scroll to position [82, 0]
